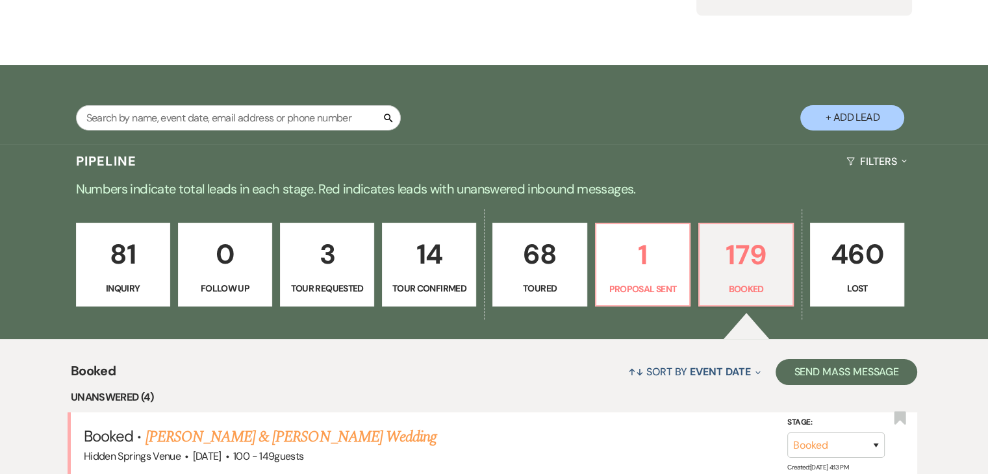
scroll to position [169, 0]
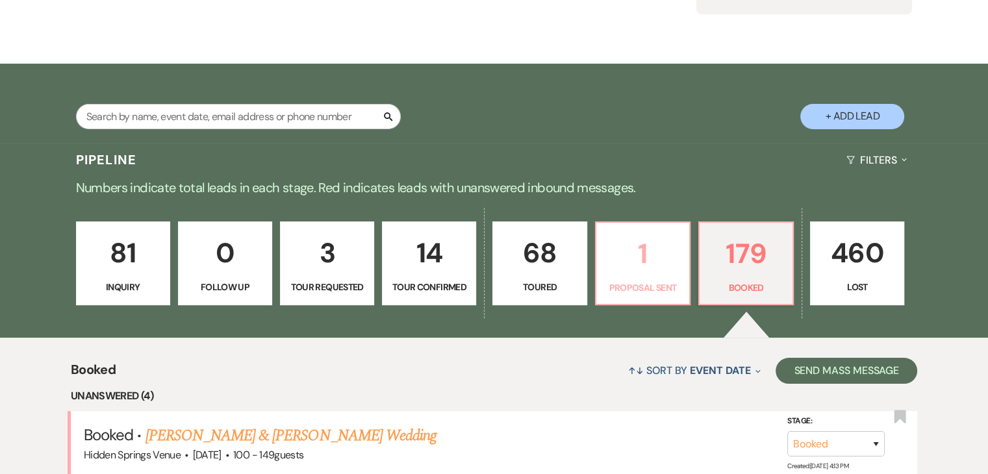
click at [635, 255] on p "1" at bounding box center [642, 254] width 77 height 44
select select "6"
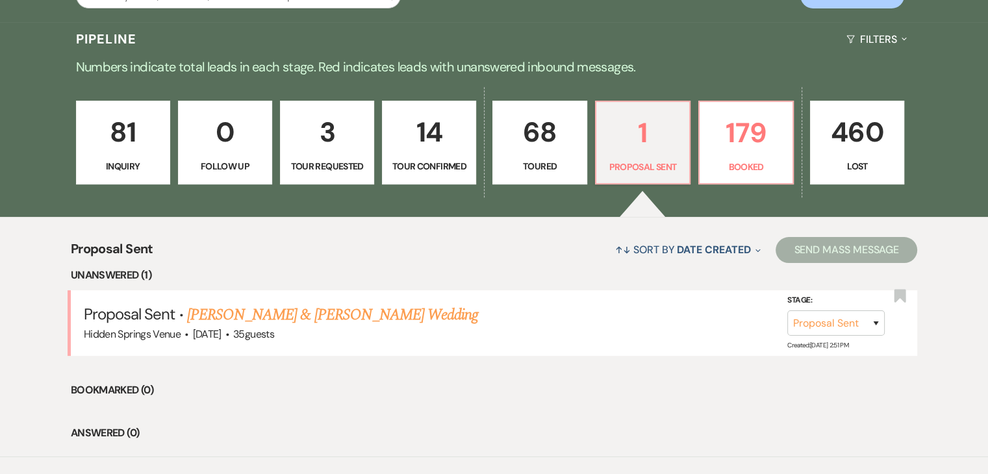
scroll to position [292, 0]
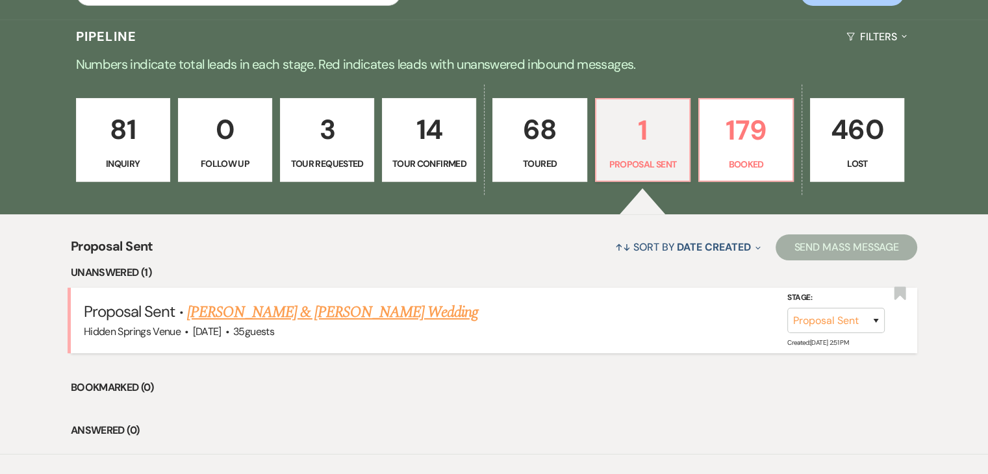
click at [412, 315] on link "[PERSON_NAME] & [PERSON_NAME] Wedding" at bounding box center [332, 312] width 291 height 23
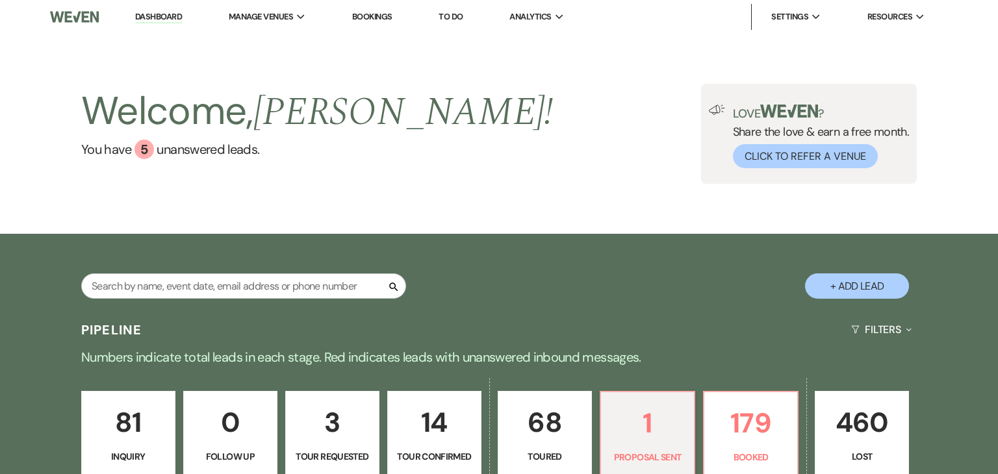
select select "6"
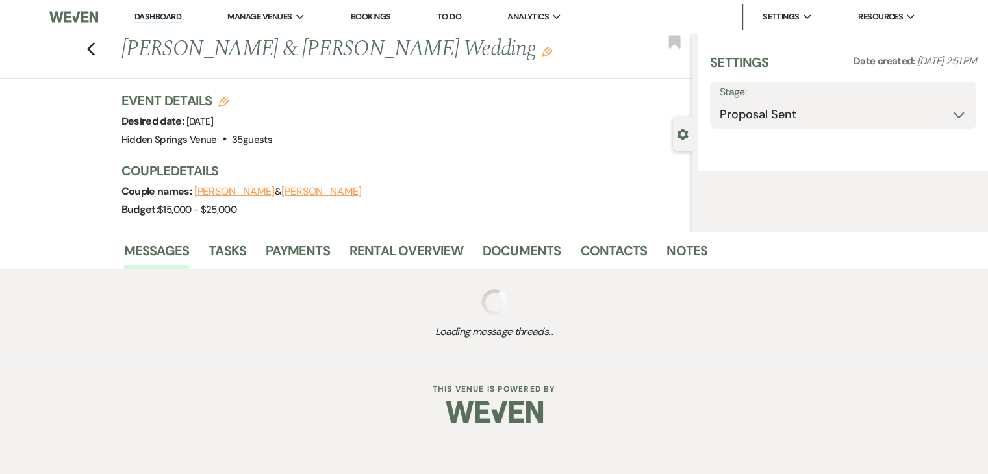
select select "5"
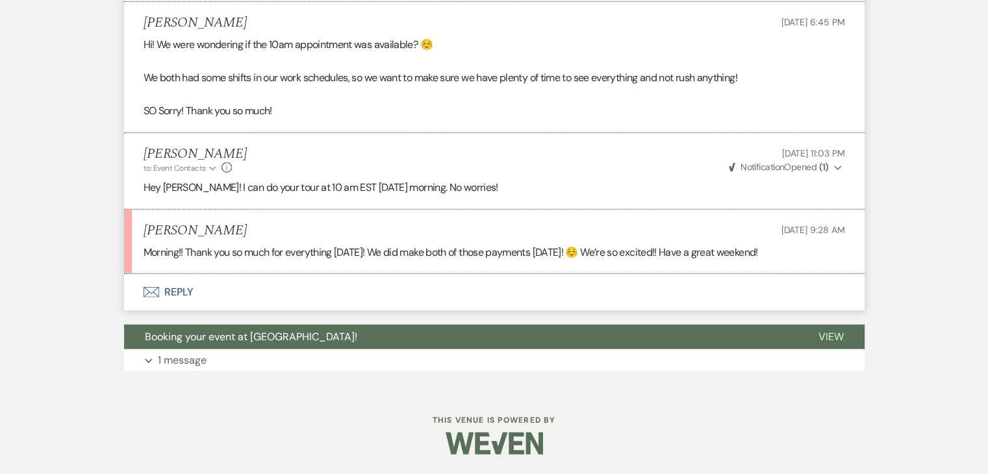
scroll to position [3300, 0]
click at [179, 287] on button "Envelope Reply" at bounding box center [494, 292] width 741 height 36
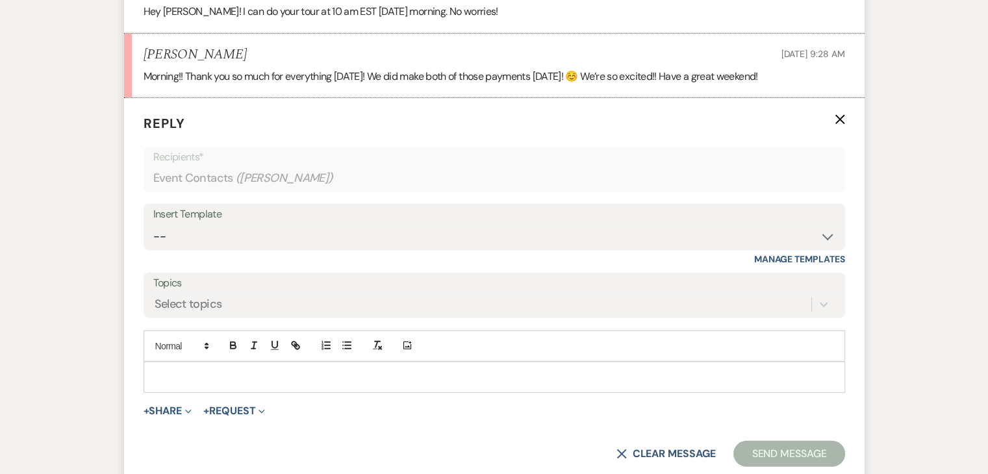
scroll to position [3471, 0]
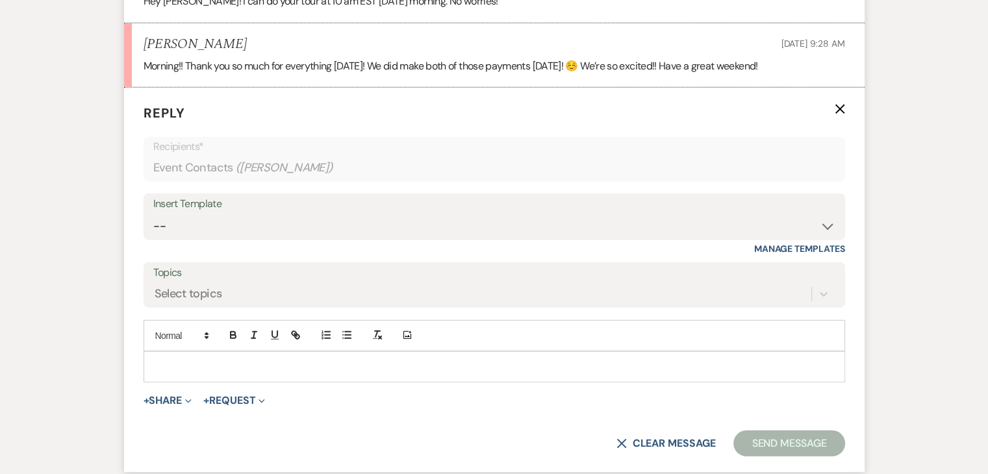
click at [215, 374] on p at bounding box center [494, 367] width 681 height 14
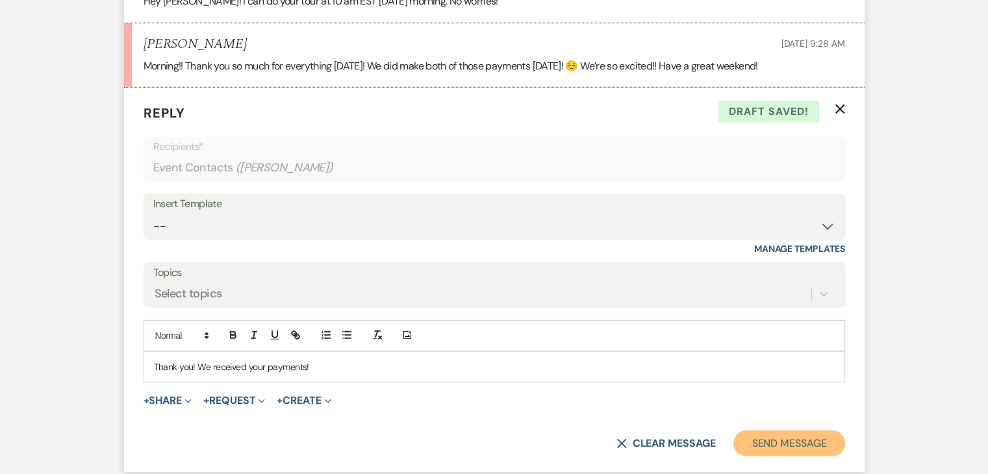
click at [763, 447] on button "Send Message" at bounding box center [789, 444] width 111 height 26
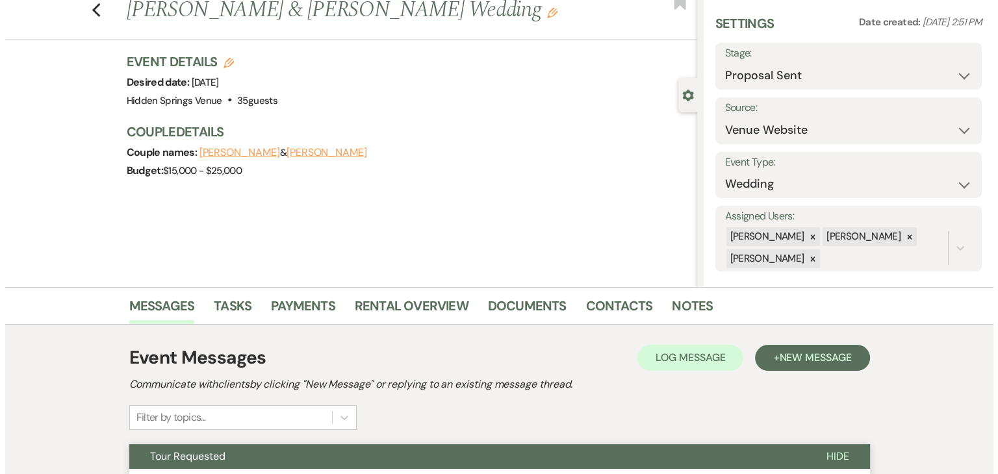
scroll to position [0, 0]
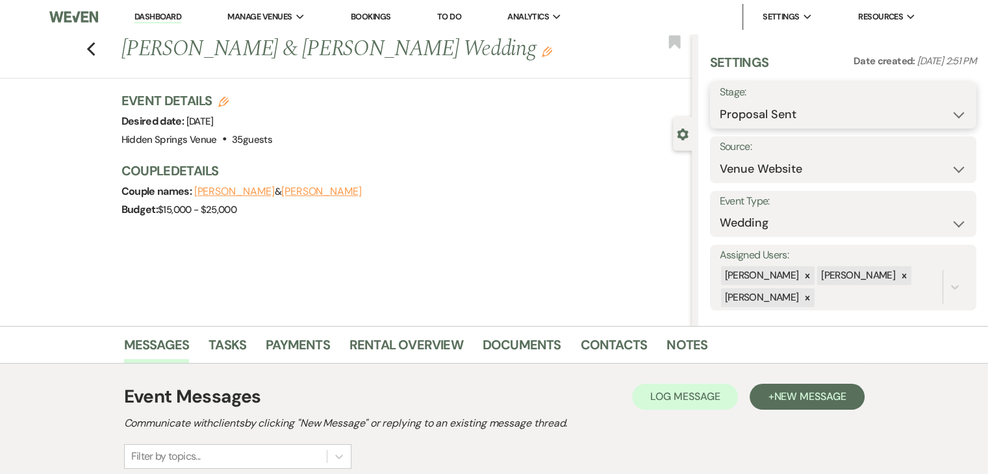
click at [821, 113] on select "Inquiry Follow Up Tour Requested Tour Confirmed Toured Proposal Sent Booked Lost" at bounding box center [843, 114] width 247 height 25
select select "7"
click at [720, 102] on select "Inquiry Follow Up Tour Requested Tour Confirmed Toured Proposal Sent Booked Lost" at bounding box center [843, 114] width 247 height 25
click at [951, 102] on button "Save" at bounding box center [948, 105] width 55 height 26
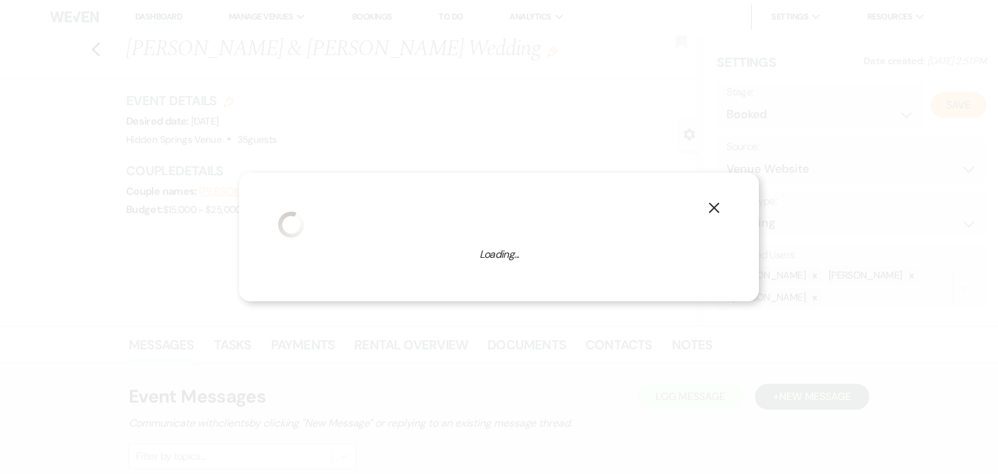
select select "1"
select select "638"
select select "eventDateAnd"
select select "false"
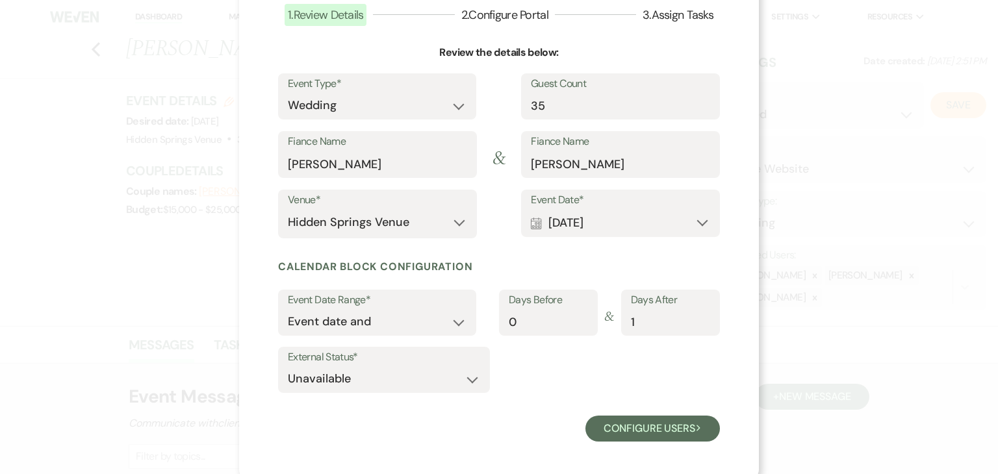
scroll to position [99, 0]
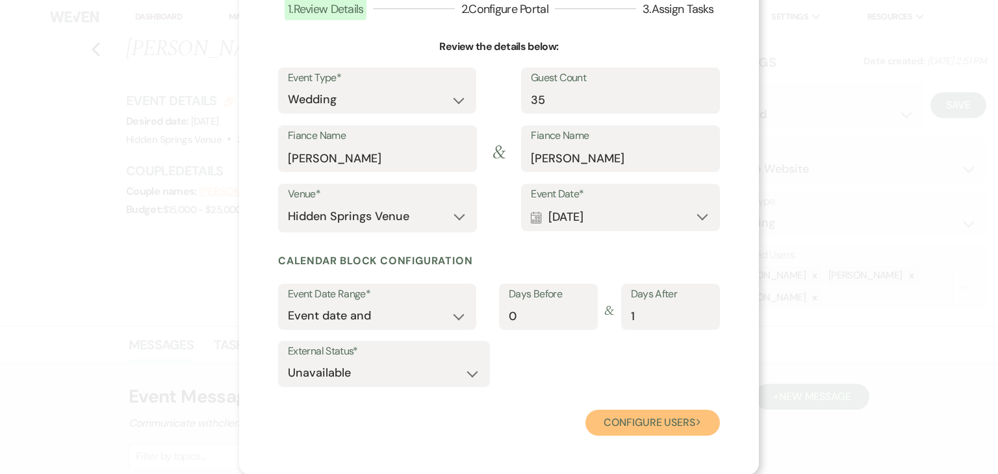
click at [634, 422] on button "Configure users Next" at bounding box center [652, 423] width 135 height 26
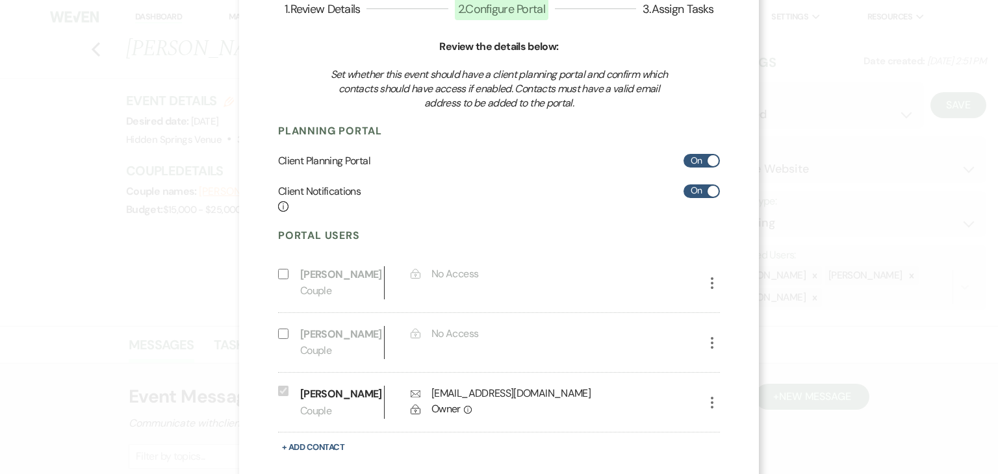
scroll to position [186, 0]
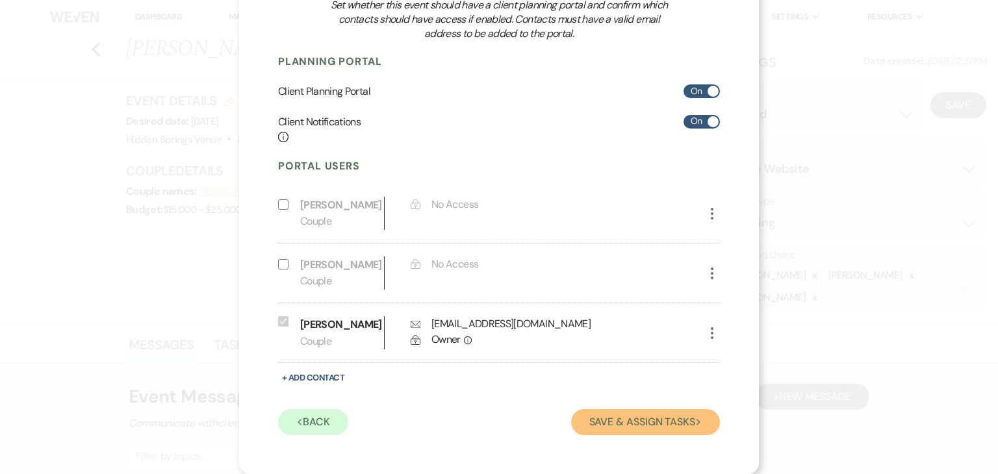
click at [634, 422] on button "Save & Assign Tasks Next" at bounding box center [645, 422] width 149 height 26
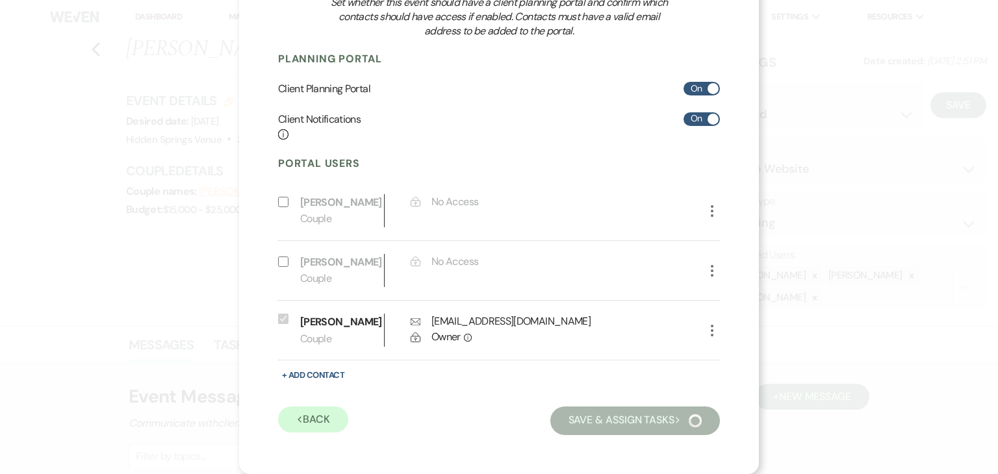
scroll to position [56, 0]
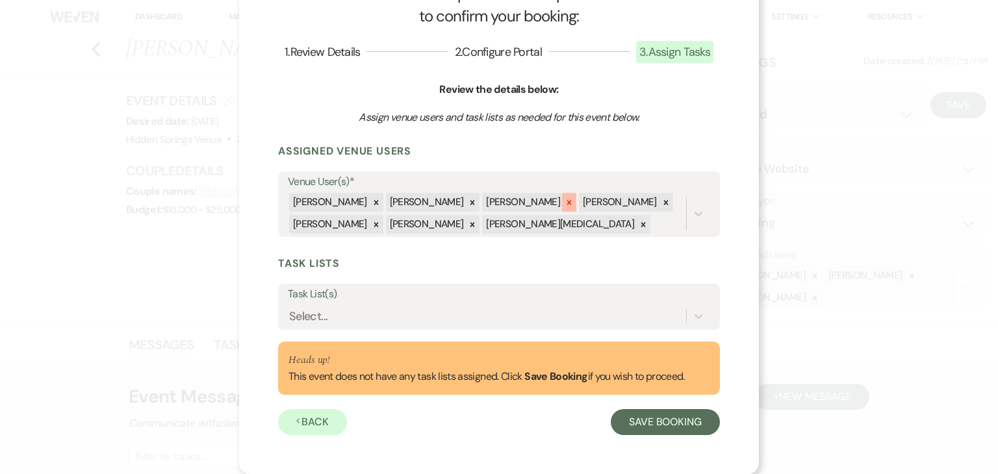
click at [565, 199] on icon at bounding box center [569, 202] width 9 height 9
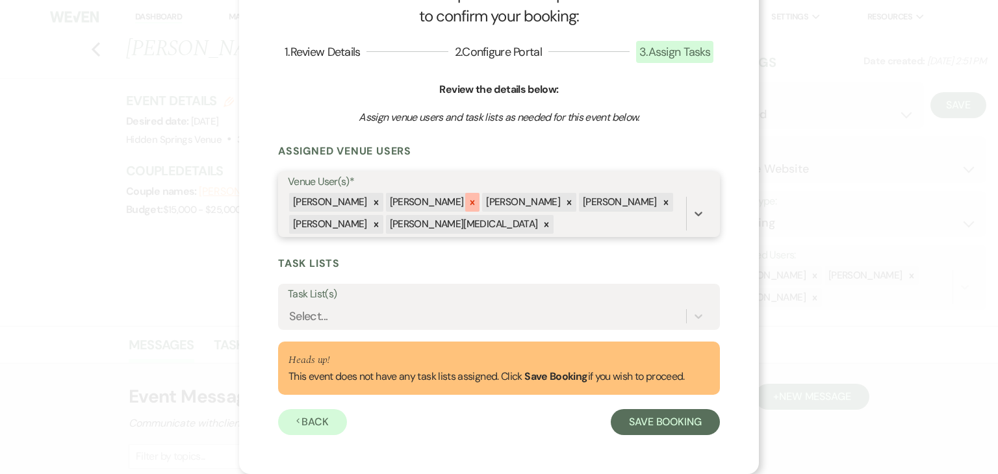
click at [470, 202] on icon at bounding box center [472, 202] width 9 height 9
click at [663, 201] on icon at bounding box center [665, 202] width 5 height 5
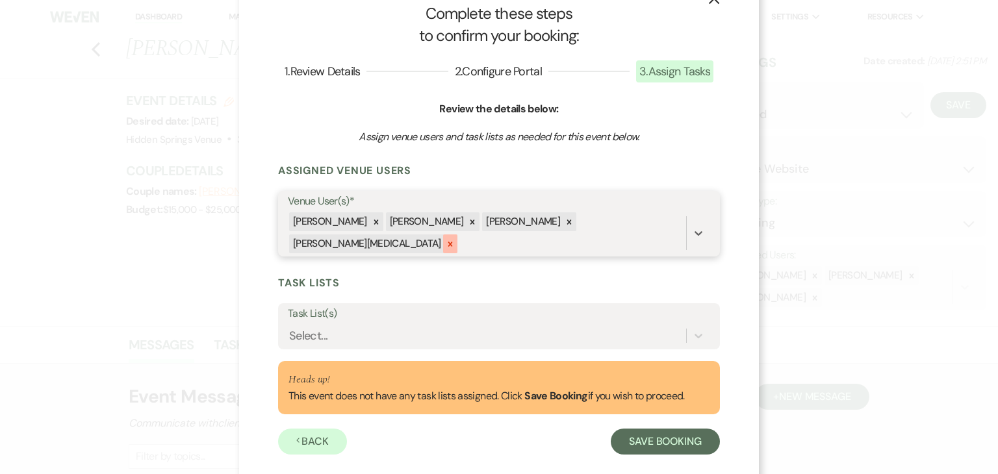
click at [452, 242] on icon at bounding box center [450, 244] width 5 height 5
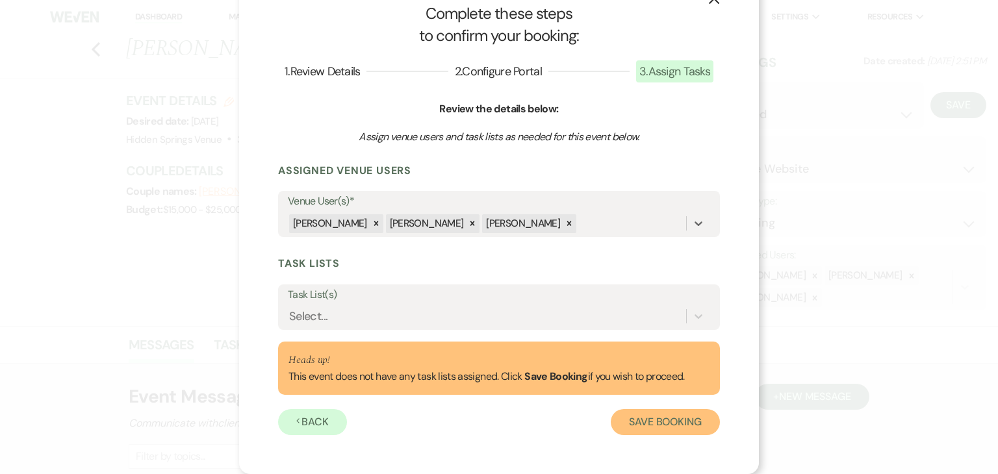
click at [668, 422] on button "Save Booking" at bounding box center [665, 422] width 109 height 26
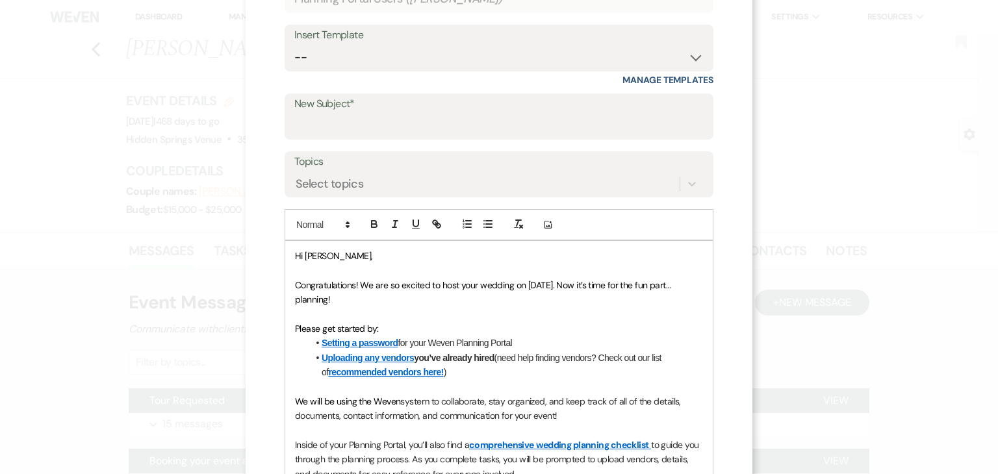
scroll to position [123, 0]
click at [431, 117] on input "New Subject*" at bounding box center [498, 126] width 409 height 25
type input "Hidden Springs Planning Portal"
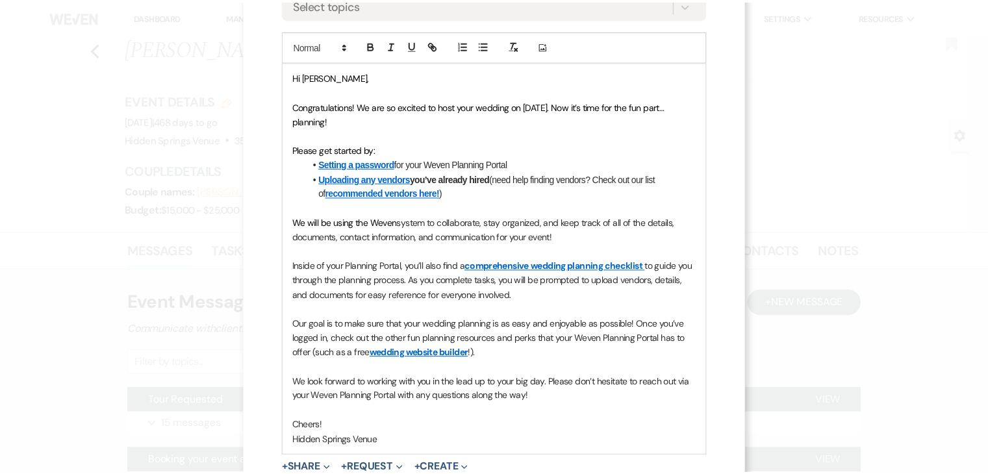
scroll to position [394, 0]
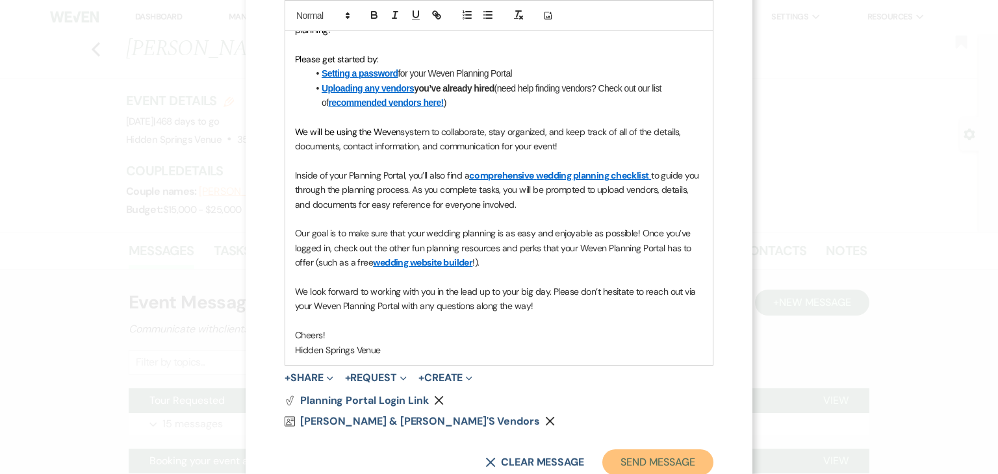
click at [641, 459] on button "Send Message" at bounding box center [657, 463] width 111 height 26
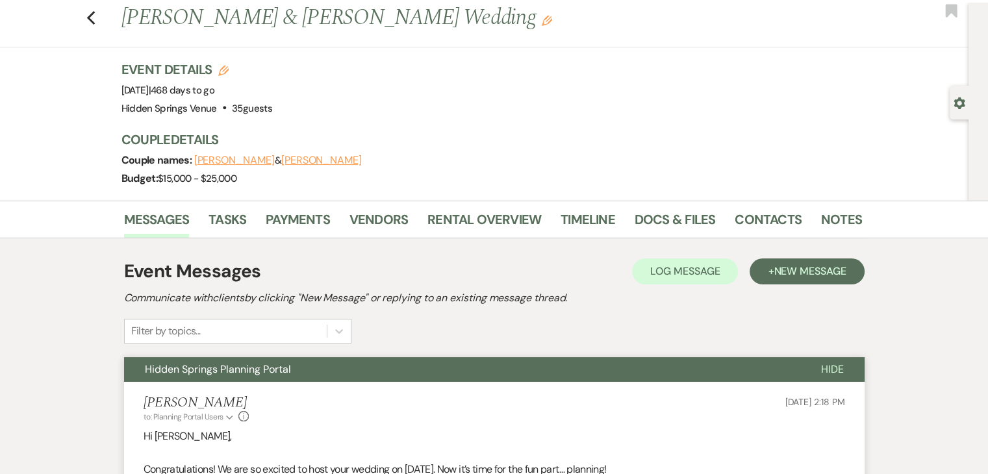
scroll to position [0, 0]
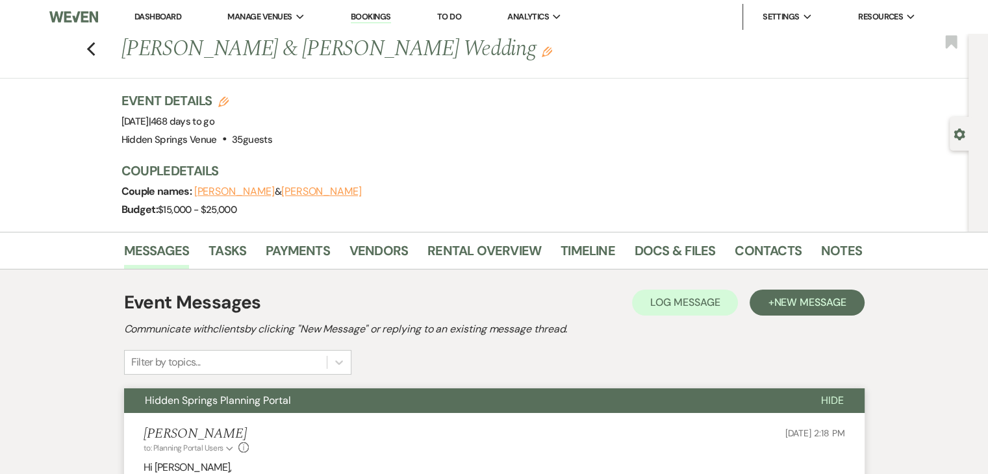
click at [151, 14] on link "Dashboard" at bounding box center [158, 16] width 47 height 11
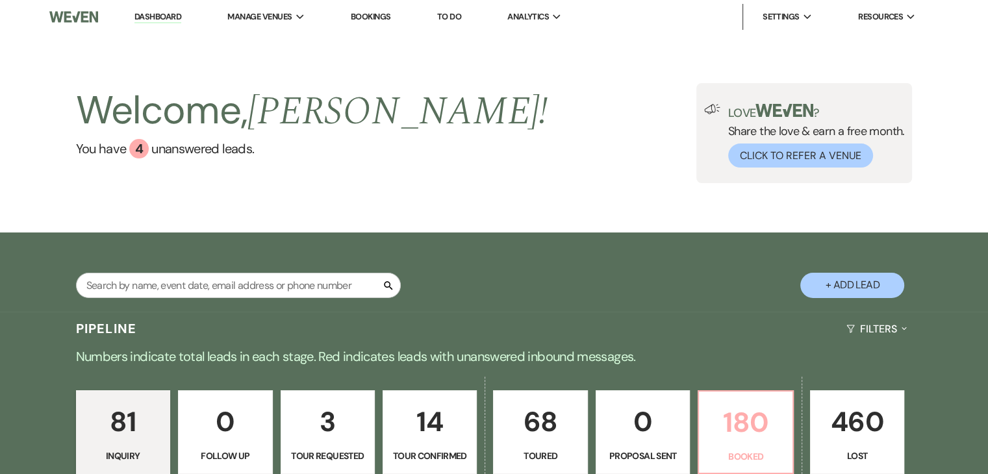
click at [736, 419] on p "180" at bounding box center [745, 423] width 77 height 44
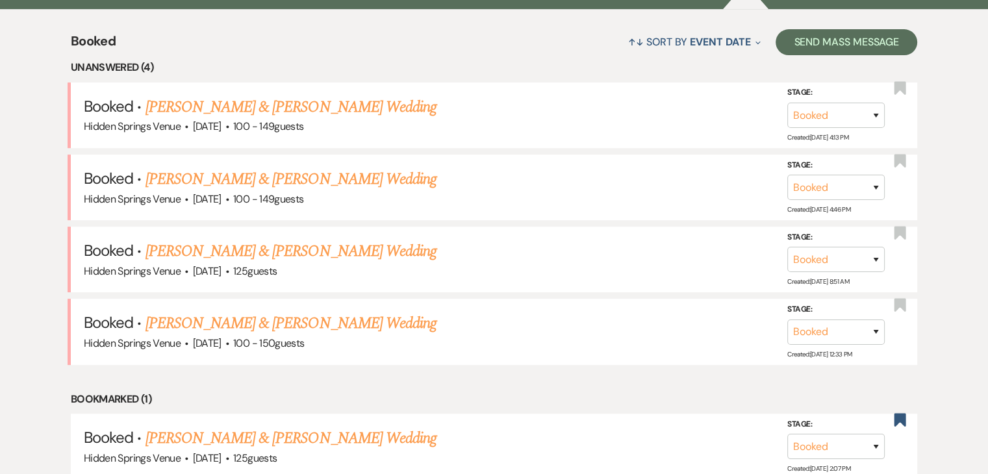
scroll to position [498, 0]
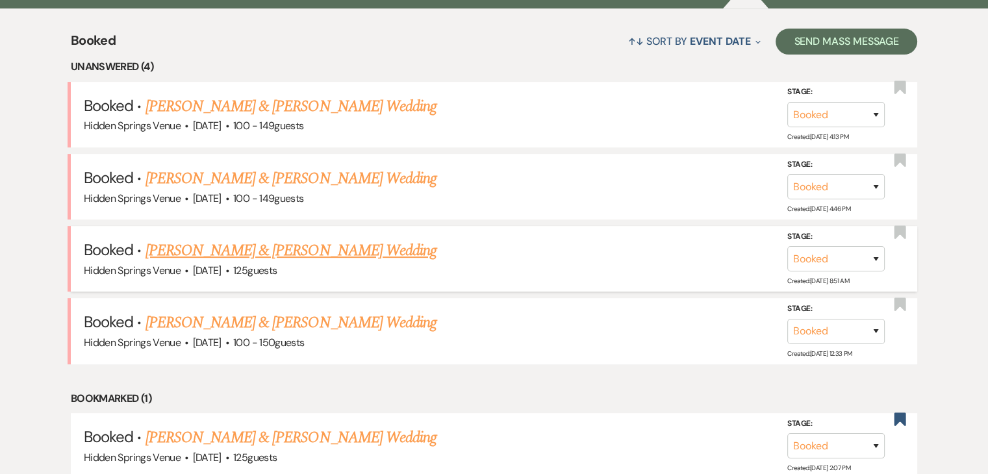
click at [312, 248] on link "[PERSON_NAME] & [PERSON_NAME] Wedding" at bounding box center [291, 250] width 291 height 23
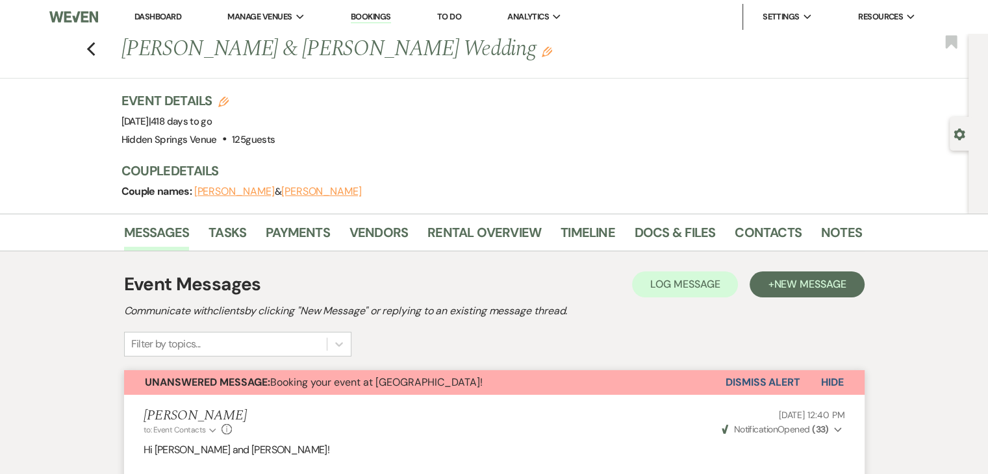
click at [767, 383] on button "Dismiss Alert" at bounding box center [763, 382] width 75 height 25
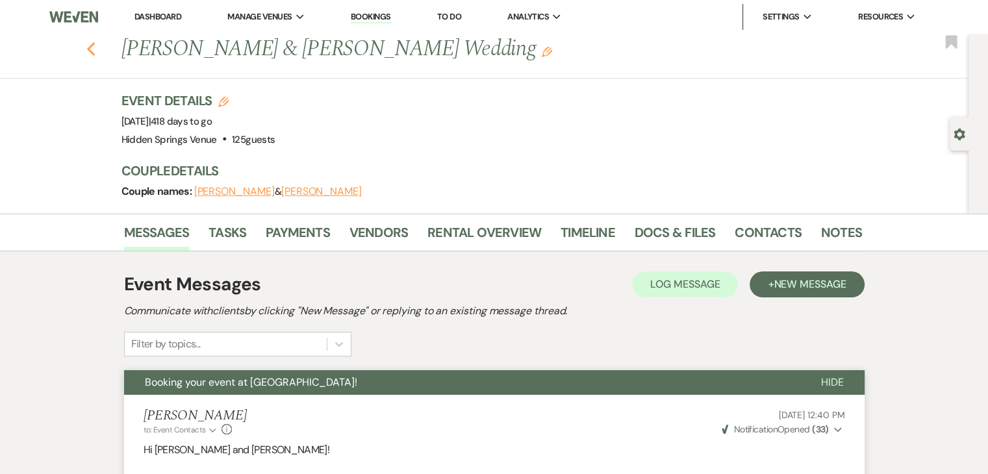
click at [96, 52] on icon "Previous" at bounding box center [91, 50] width 10 height 16
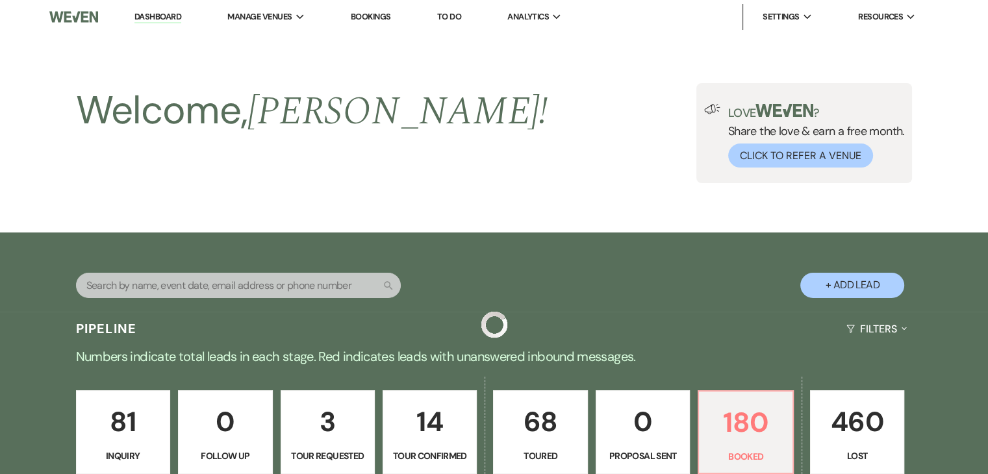
scroll to position [498, 0]
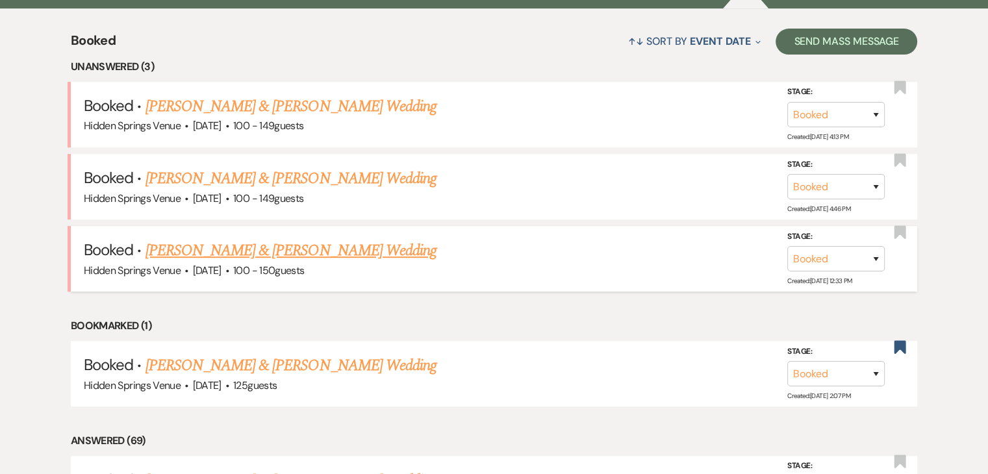
click at [332, 250] on link "[PERSON_NAME] & [PERSON_NAME] Wedding" at bounding box center [291, 250] width 291 height 23
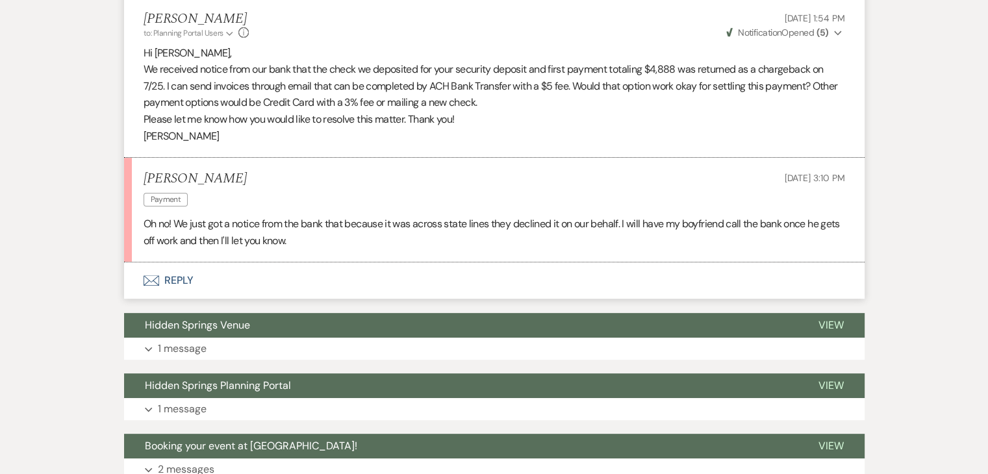
scroll to position [398, 0]
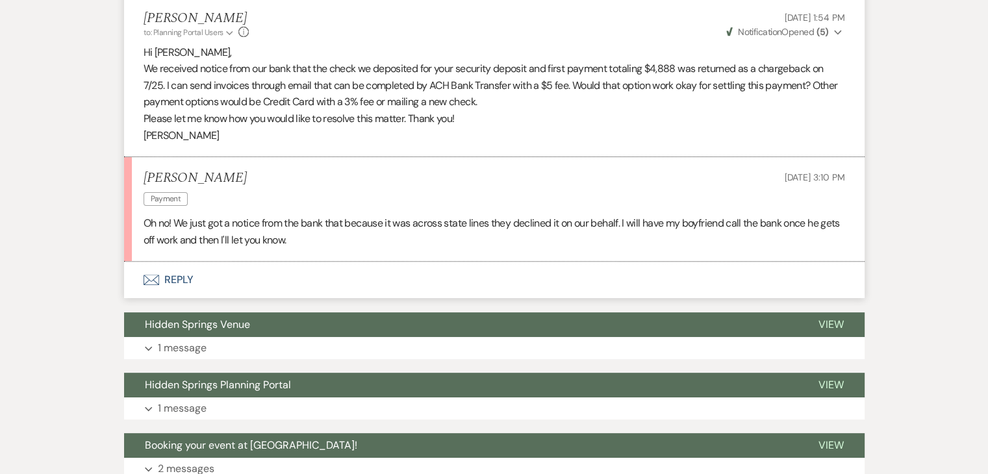
click at [187, 281] on button "Envelope Reply" at bounding box center [494, 280] width 741 height 36
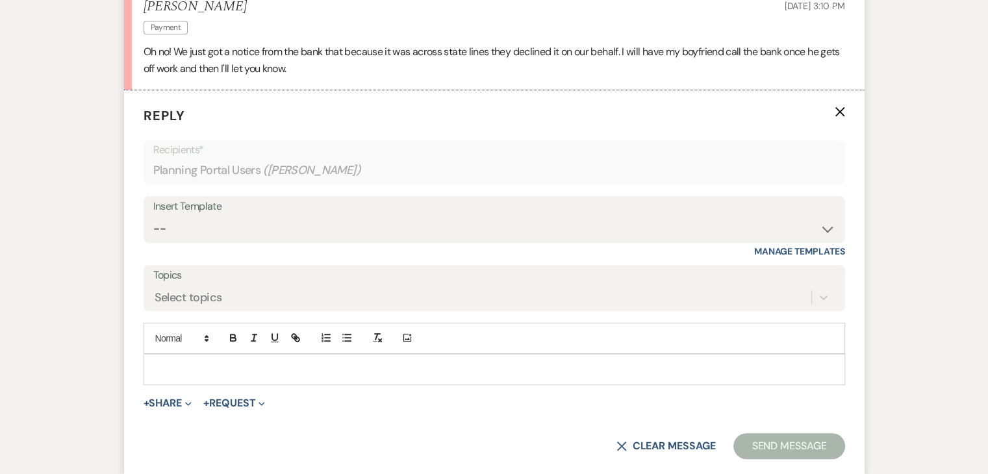
scroll to position [614, 0]
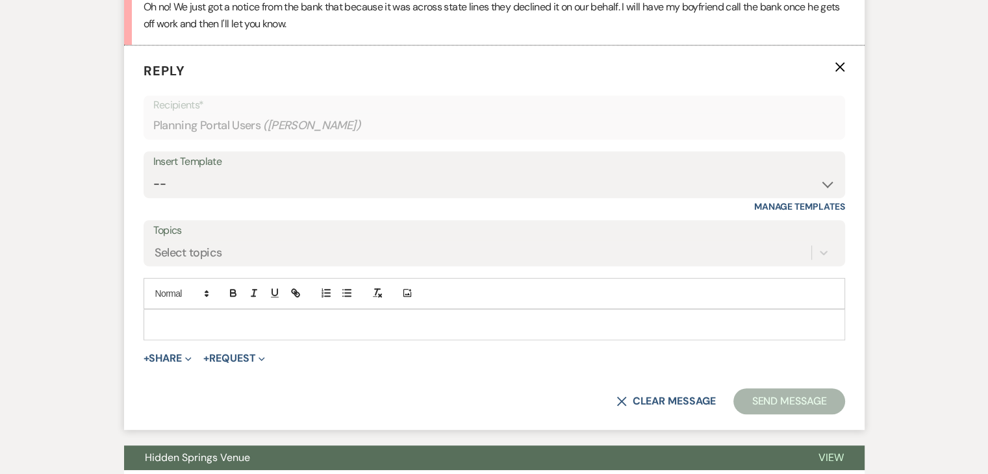
click at [211, 320] on p at bounding box center [494, 325] width 681 height 14
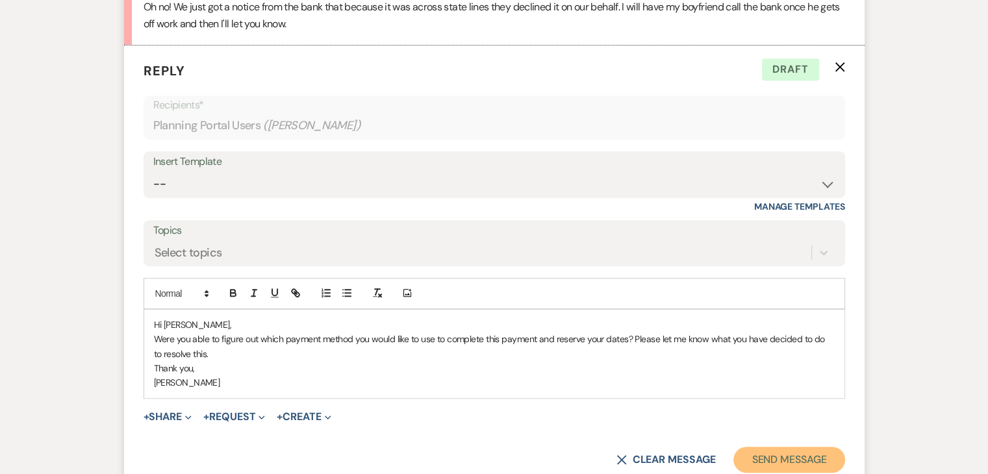
click at [780, 461] on button "Send Message" at bounding box center [789, 460] width 111 height 26
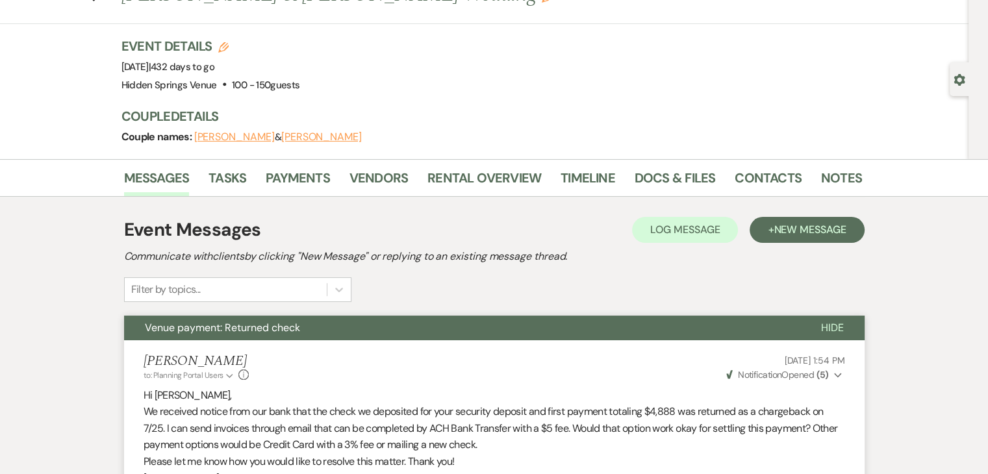
scroll to position [0, 0]
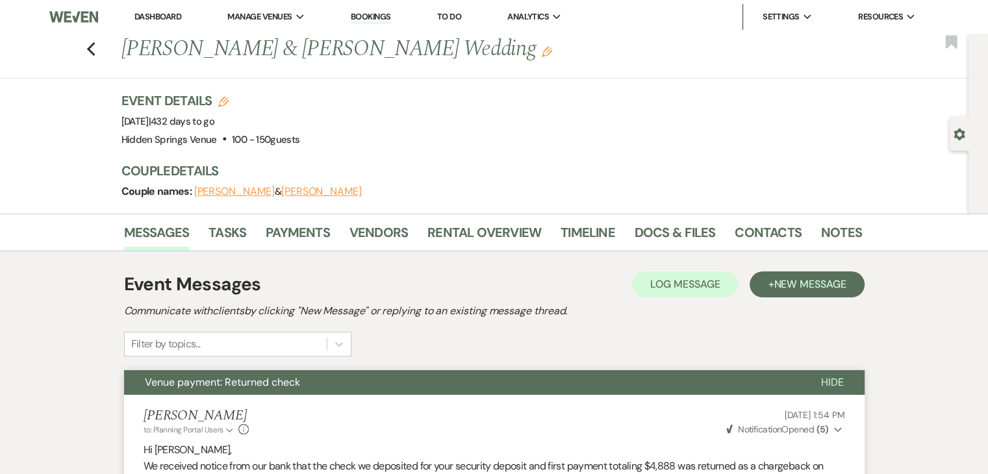
click at [146, 13] on link "Dashboard" at bounding box center [158, 16] width 47 height 11
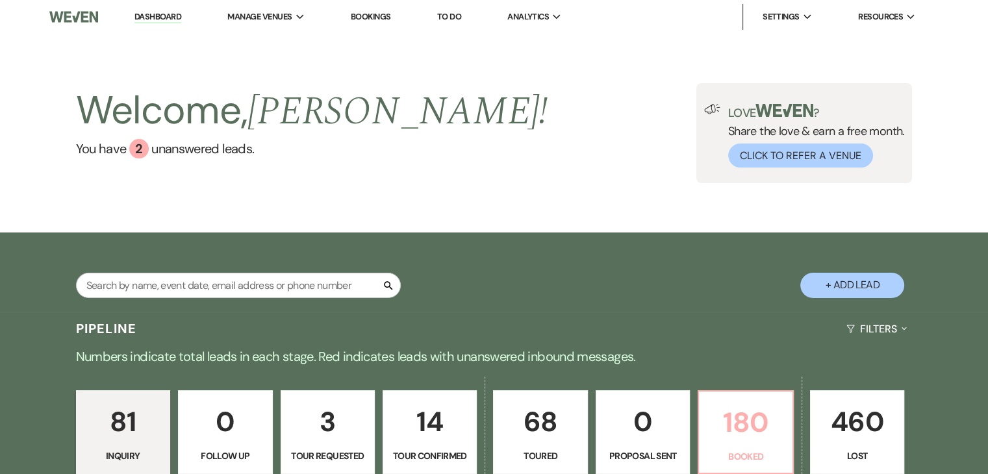
click at [747, 428] on p "180" at bounding box center [745, 423] width 77 height 44
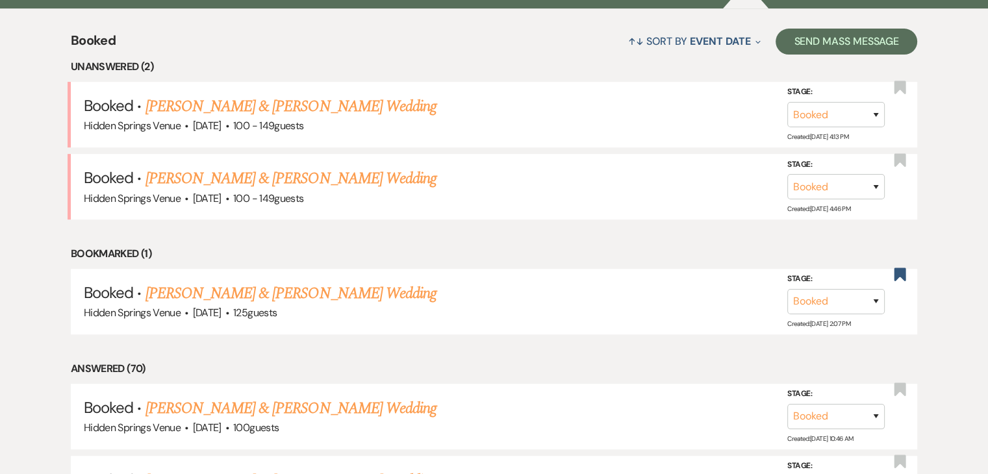
scroll to position [499, 0]
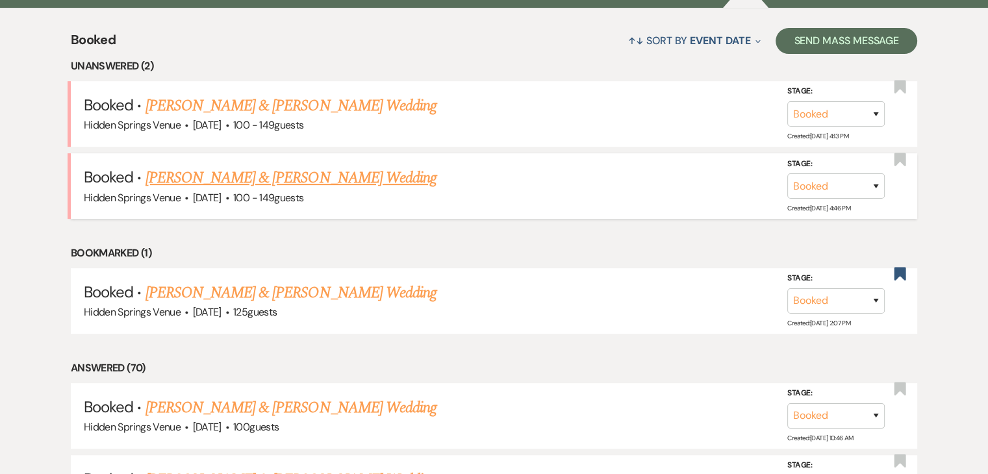
click at [328, 170] on link "[PERSON_NAME] & [PERSON_NAME] Wedding" at bounding box center [291, 177] width 291 height 23
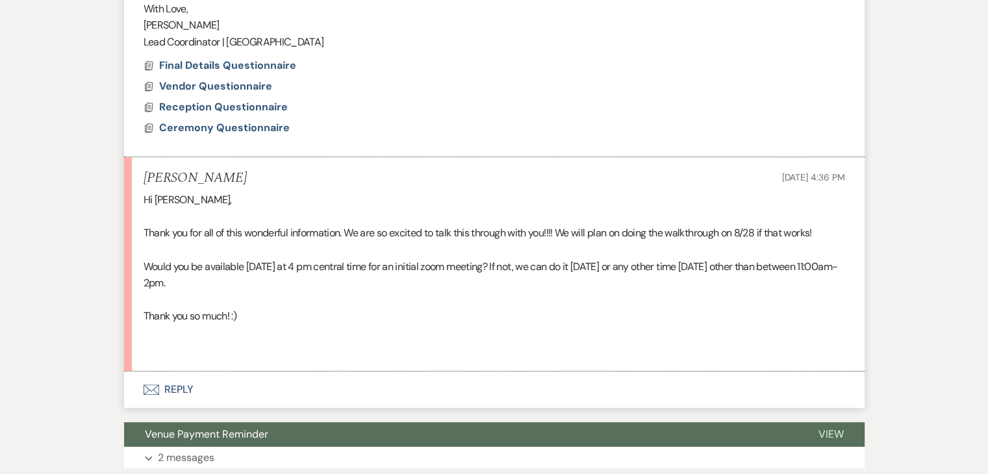
scroll to position [1153, 0]
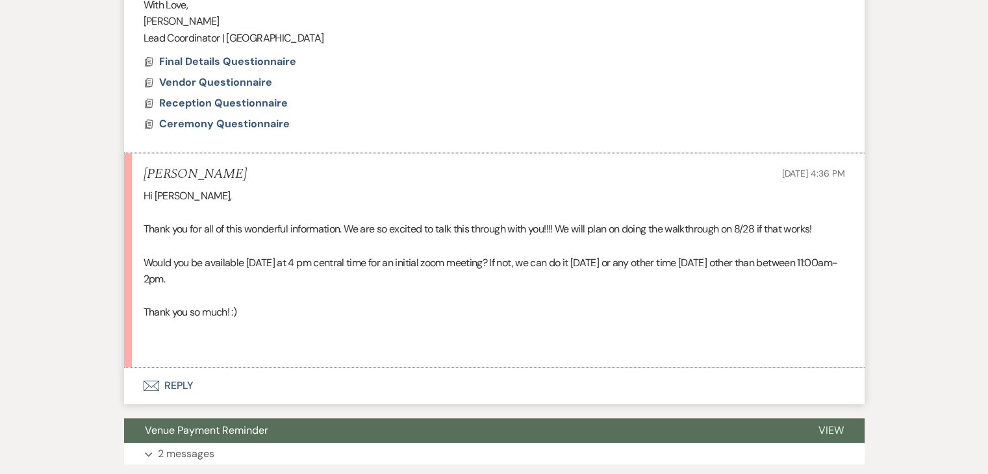
click at [179, 376] on button "Envelope Reply" at bounding box center [494, 386] width 741 height 36
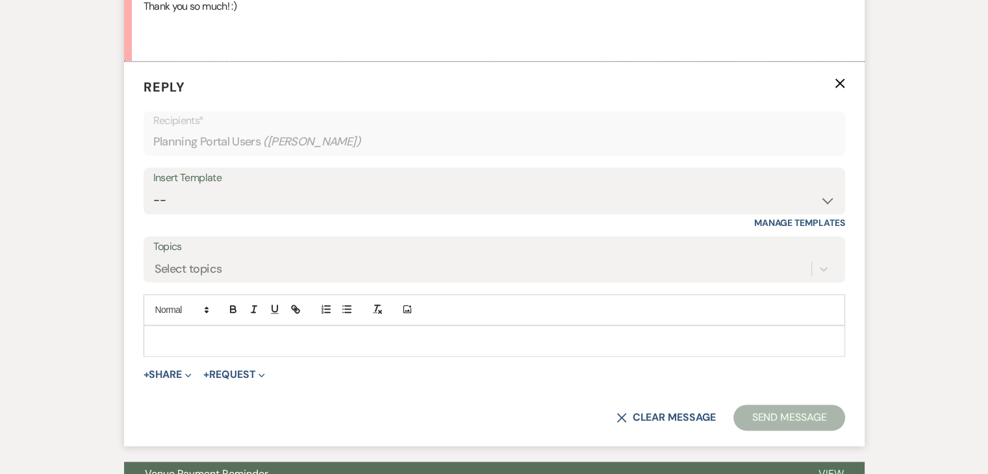
scroll to position [1474, 0]
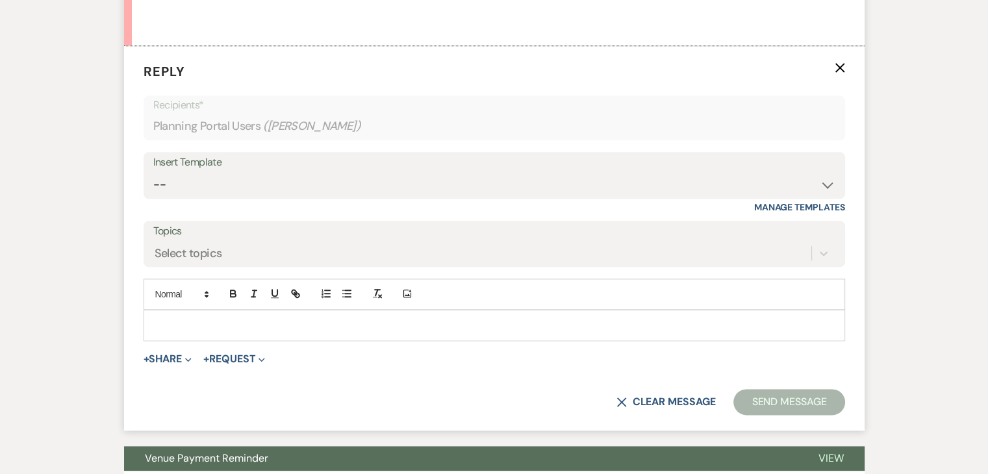
click at [212, 324] on p at bounding box center [494, 325] width 681 height 14
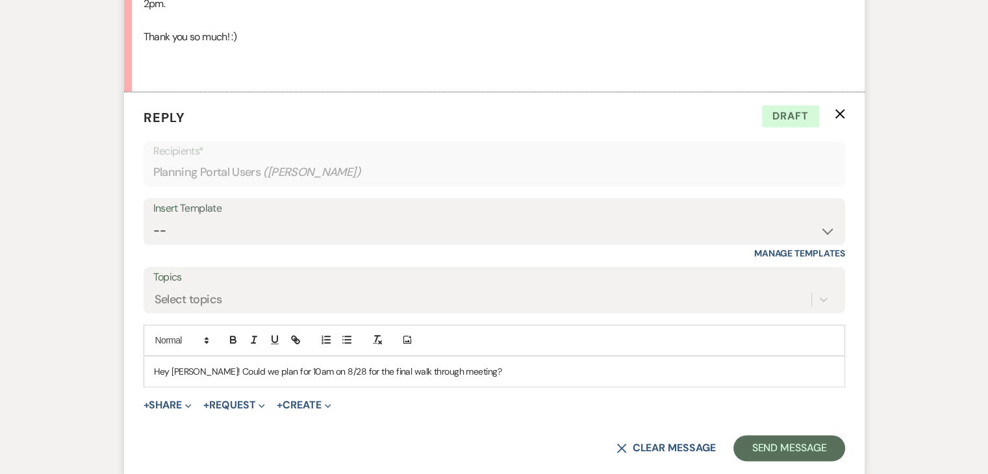
scroll to position [1430, 0]
click at [815, 449] on button "Send Message" at bounding box center [789, 447] width 111 height 26
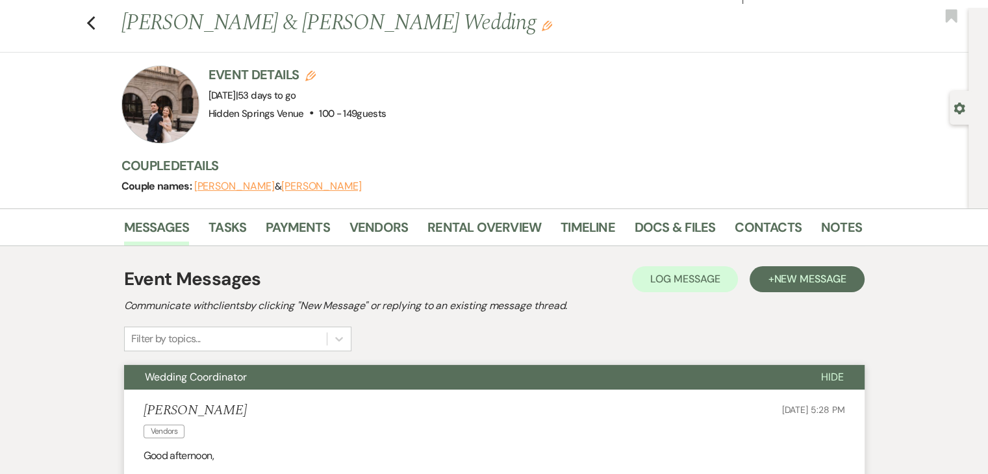
scroll to position [0, 0]
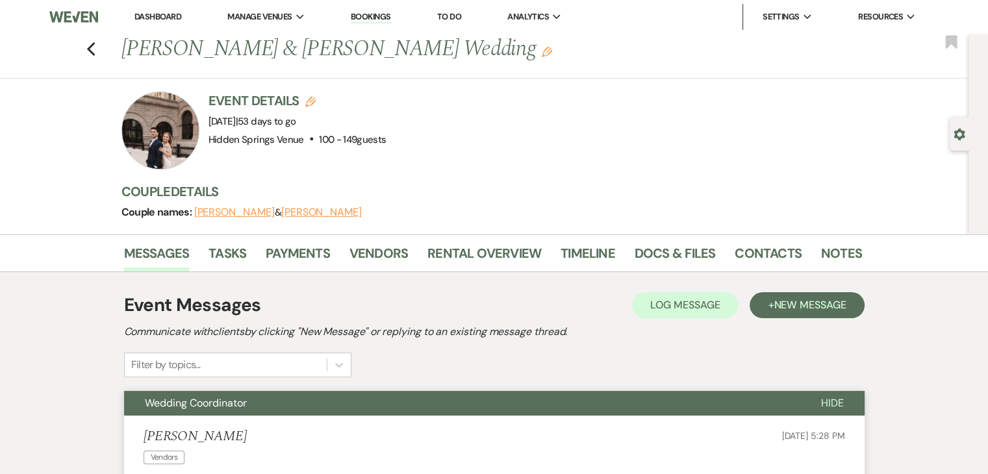
click at [151, 18] on link "Dashboard" at bounding box center [158, 16] width 47 height 11
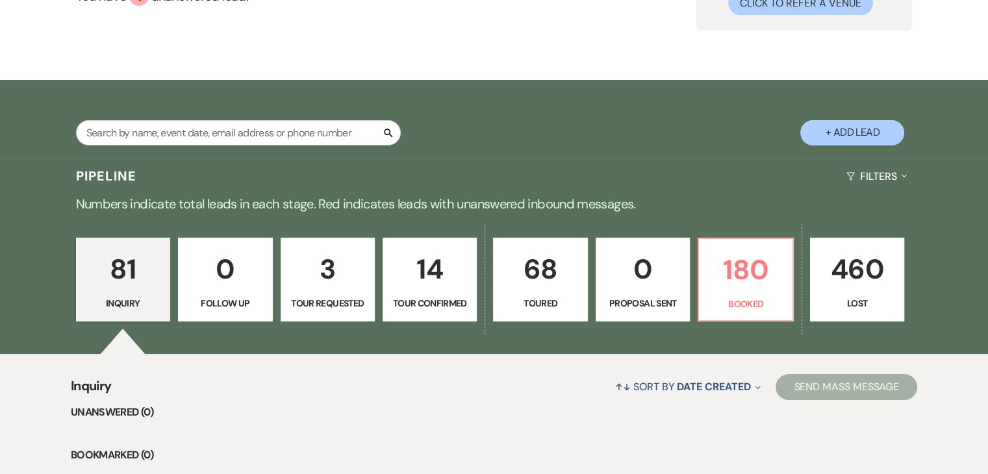
scroll to position [185, 0]
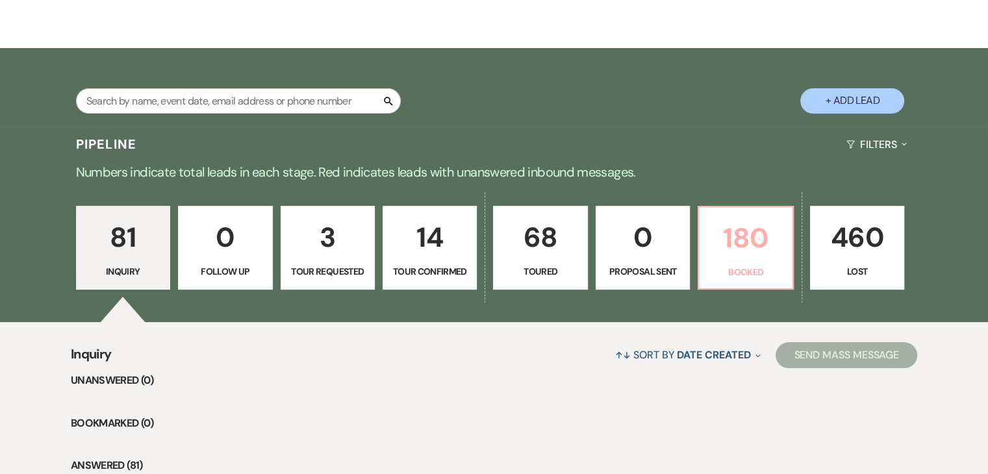
click at [721, 252] on p "180" at bounding box center [745, 238] width 77 height 44
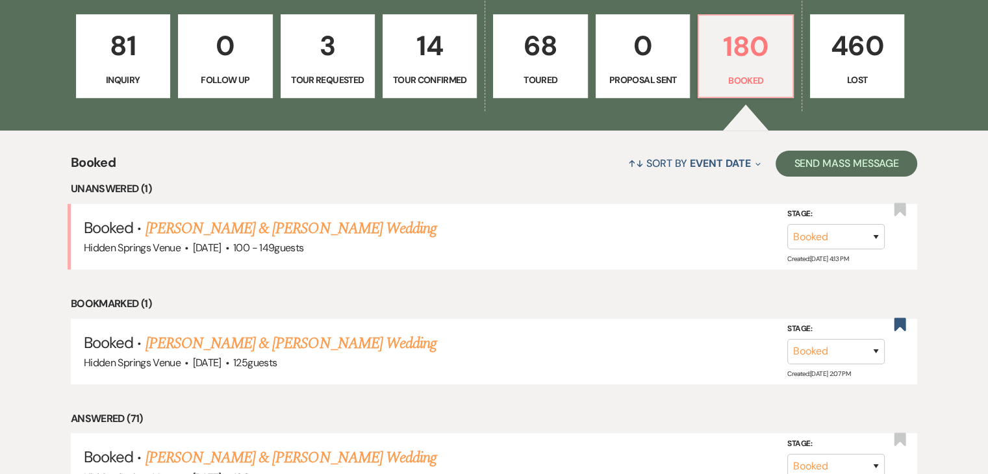
scroll to position [377, 0]
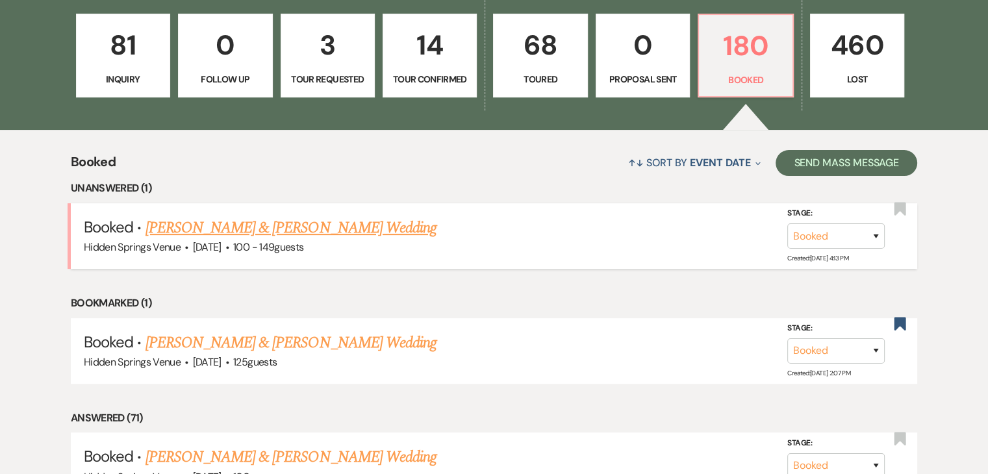
click at [322, 225] on link "[PERSON_NAME] & [PERSON_NAME] Wedding" at bounding box center [291, 227] width 291 height 23
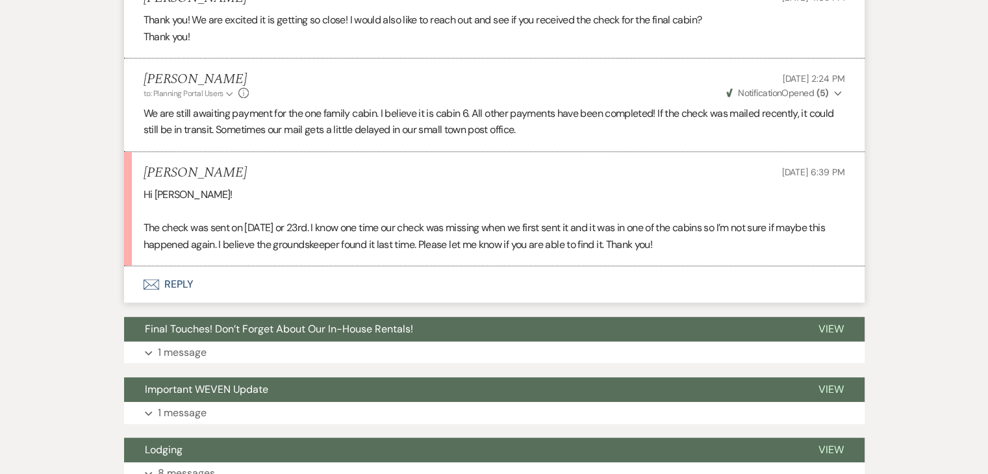
scroll to position [769, 0]
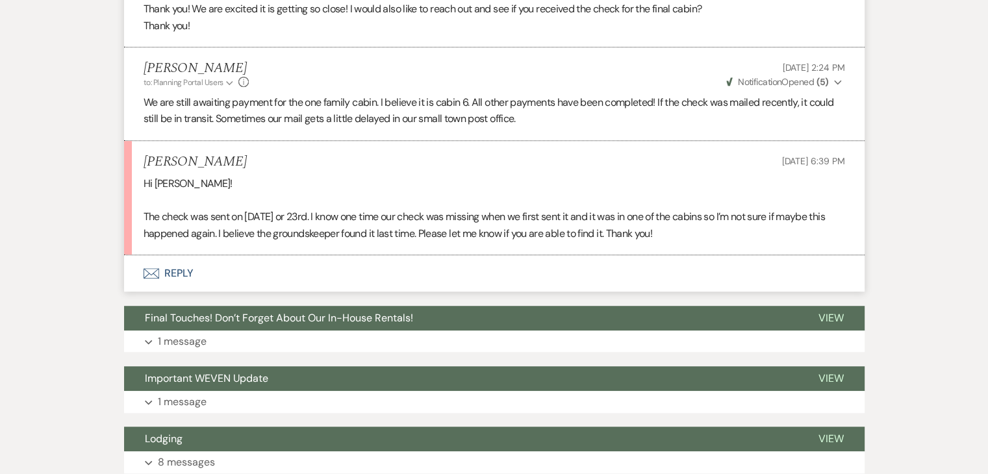
click at [169, 269] on button "Envelope Reply" at bounding box center [494, 273] width 741 height 36
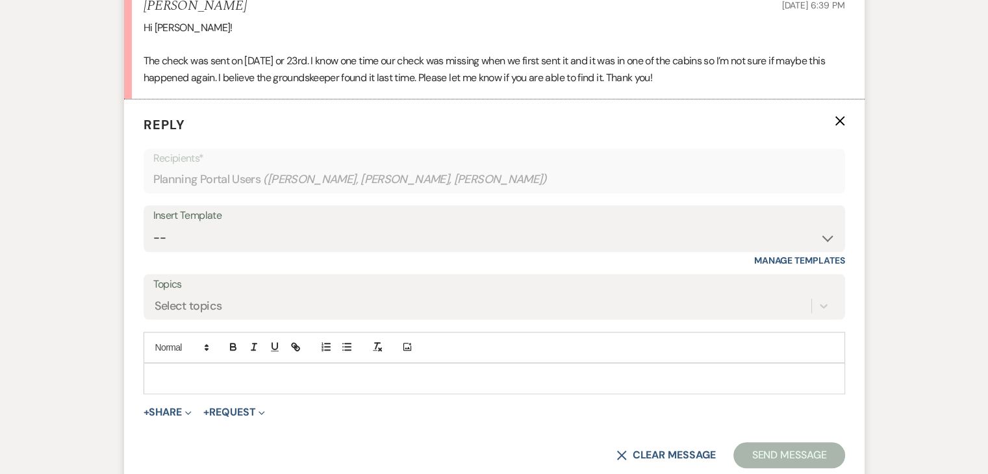
scroll to position [979, 0]
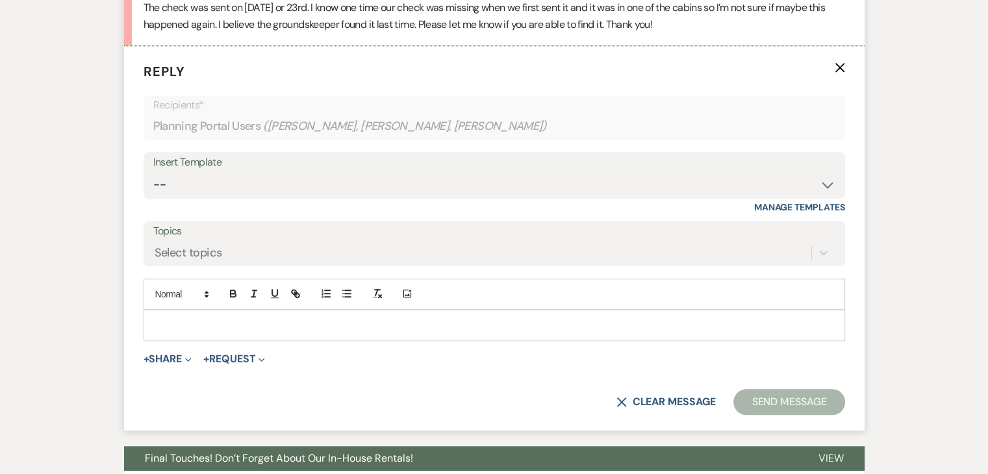
click at [213, 315] on div at bounding box center [494, 326] width 700 height 30
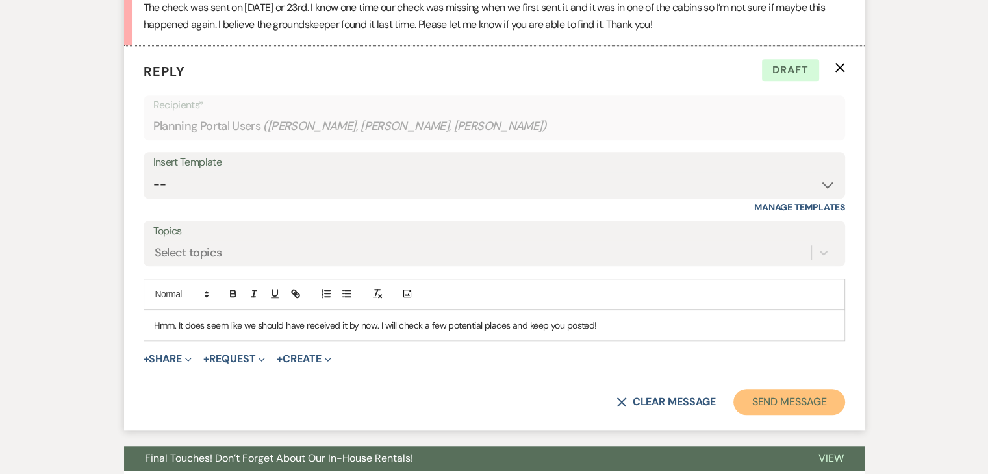
click at [786, 397] on button "Send Message" at bounding box center [789, 402] width 111 height 26
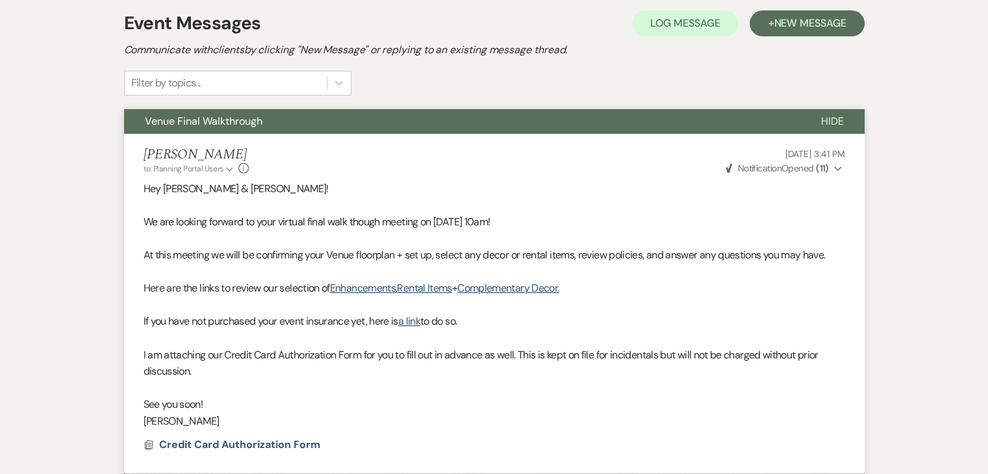
scroll to position [0, 0]
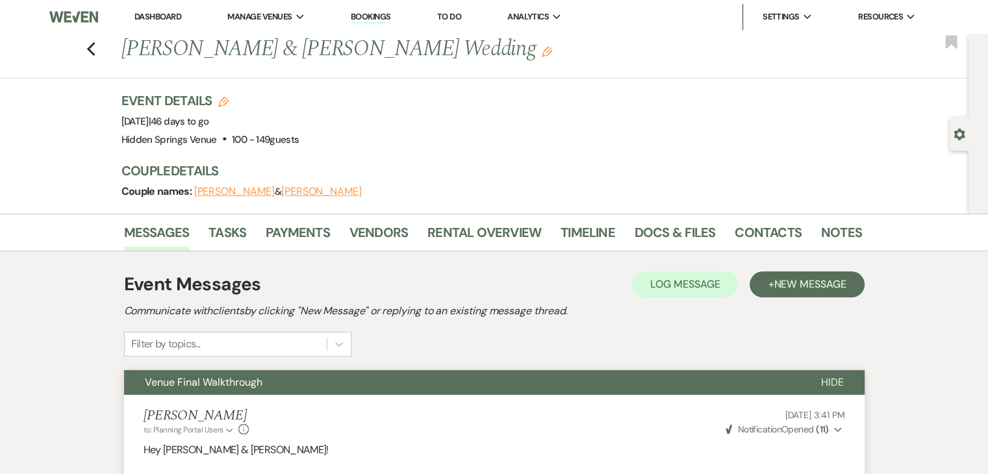
click at [166, 19] on link "Dashboard" at bounding box center [158, 16] width 47 height 11
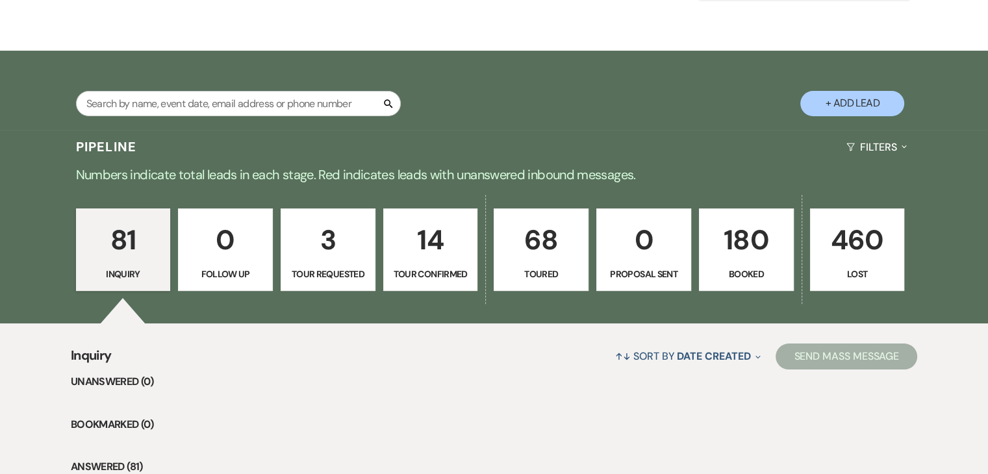
scroll to position [201, 0]
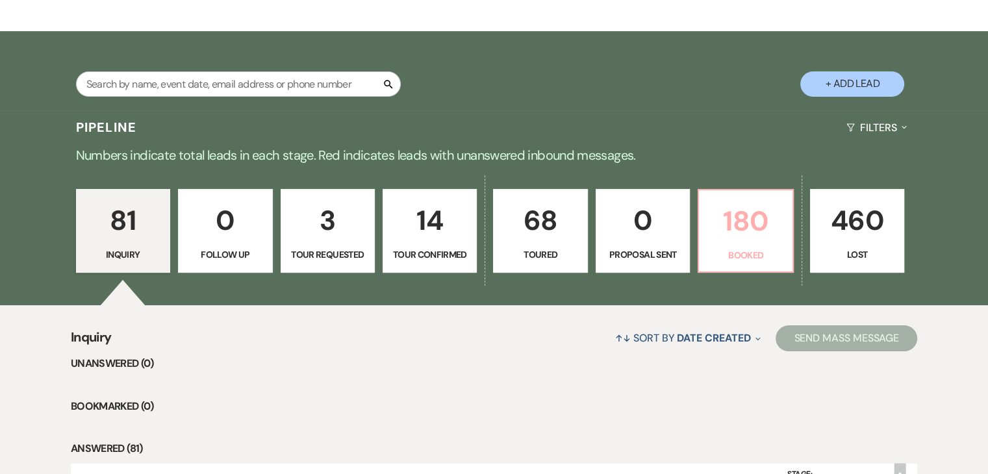
click at [731, 229] on p "180" at bounding box center [745, 221] width 77 height 44
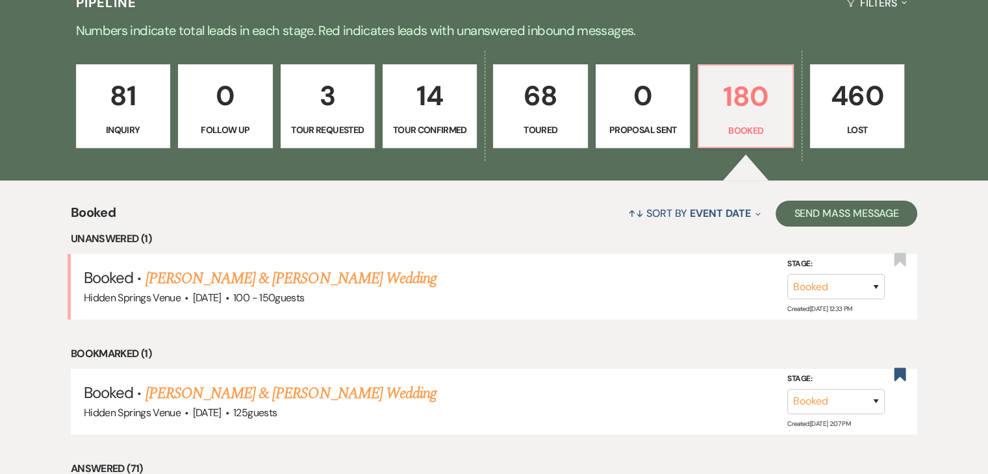
scroll to position [353, 0]
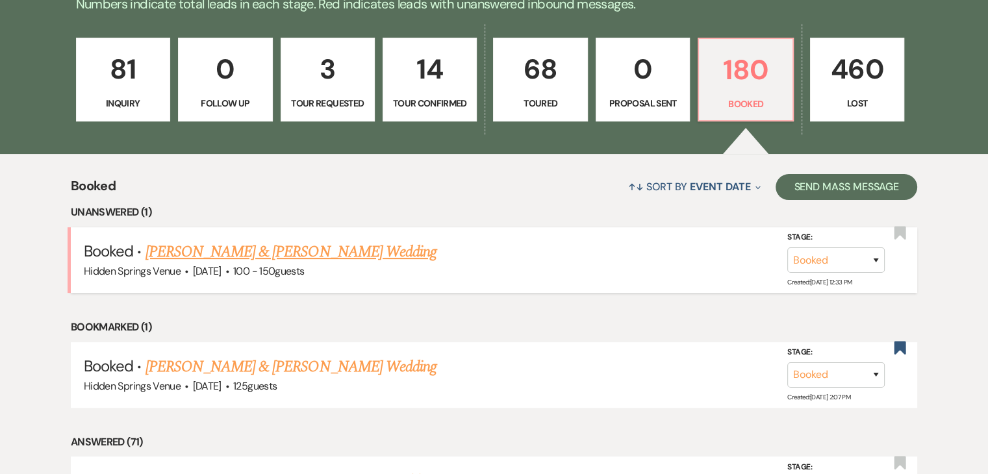
click at [298, 259] on link "[PERSON_NAME] & [PERSON_NAME] Wedding" at bounding box center [291, 251] width 291 height 23
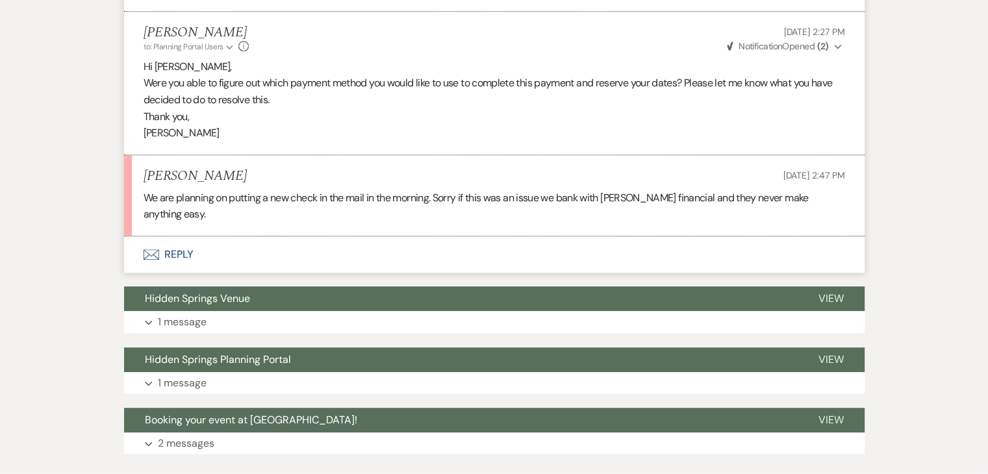
scroll to position [647, 0]
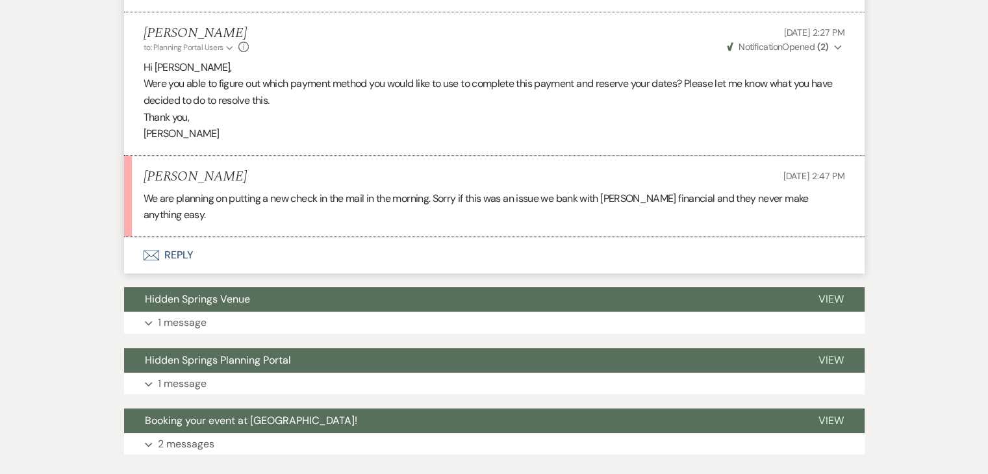
click at [177, 238] on button "Envelope Reply" at bounding box center [494, 255] width 741 height 36
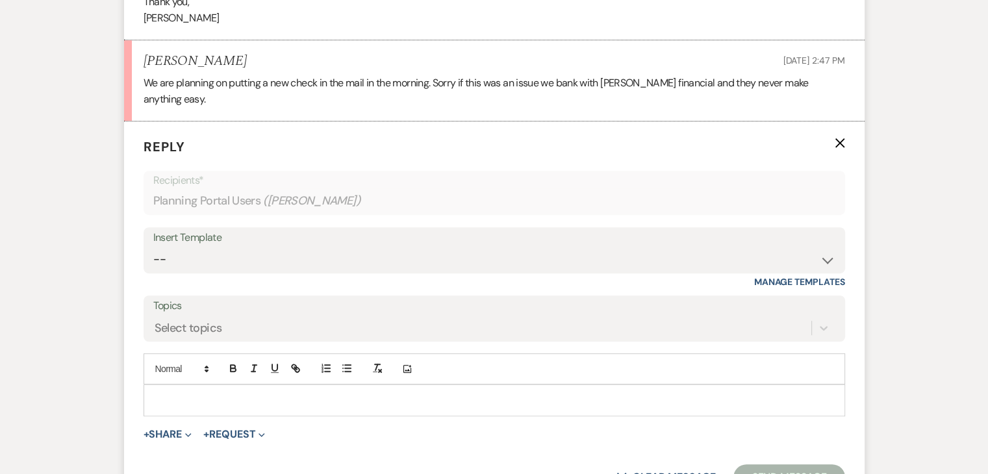
scroll to position [764, 0]
click at [218, 392] on p at bounding box center [494, 399] width 681 height 14
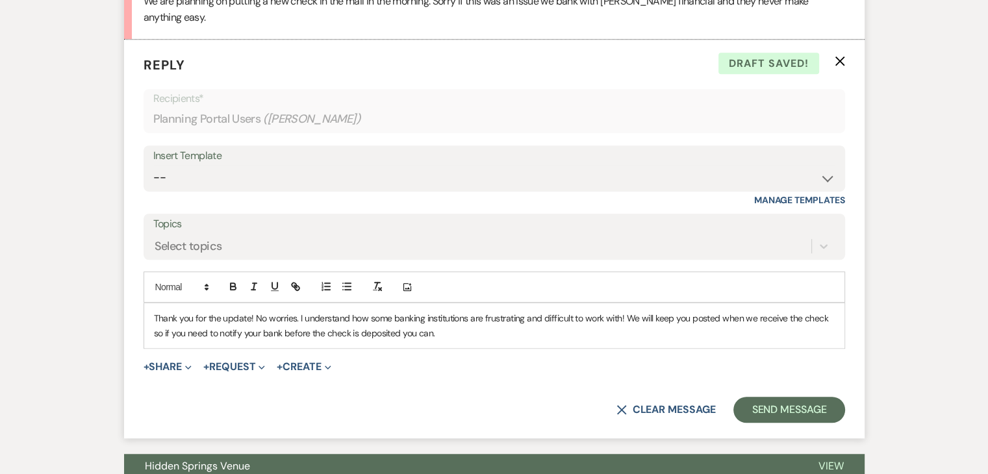
scroll to position [855, 0]
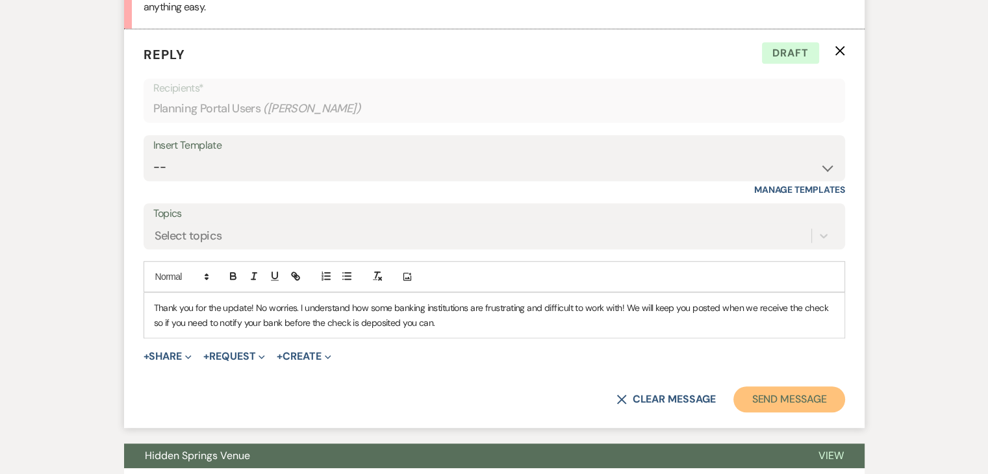
click at [785, 387] on button "Send Message" at bounding box center [789, 400] width 111 height 26
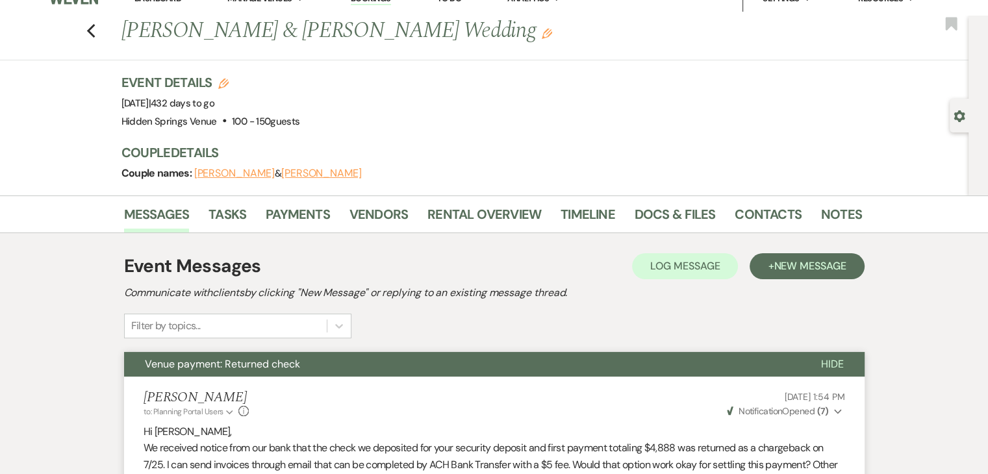
scroll to position [0, 0]
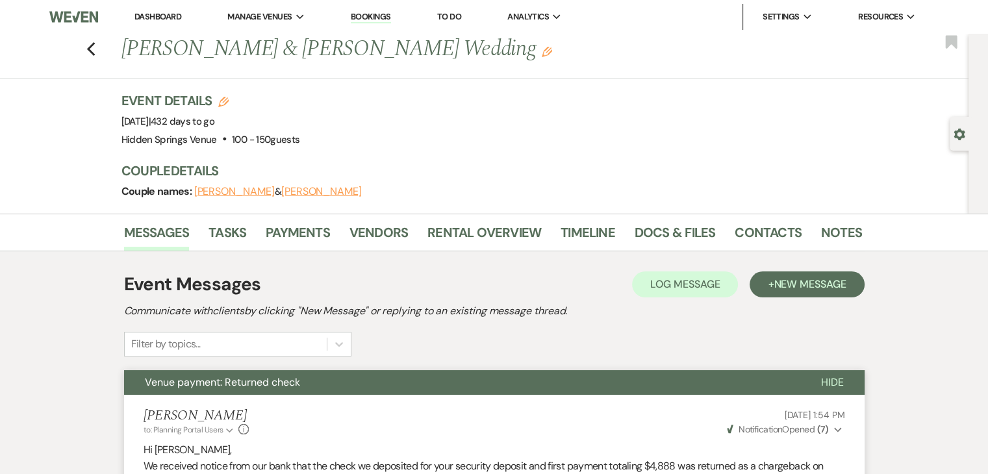
click at [156, 19] on link "Dashboard" at bounding box center [158, 16] width 47 height 11
